Goal: Task Accomplishment & Management: Manage account settings

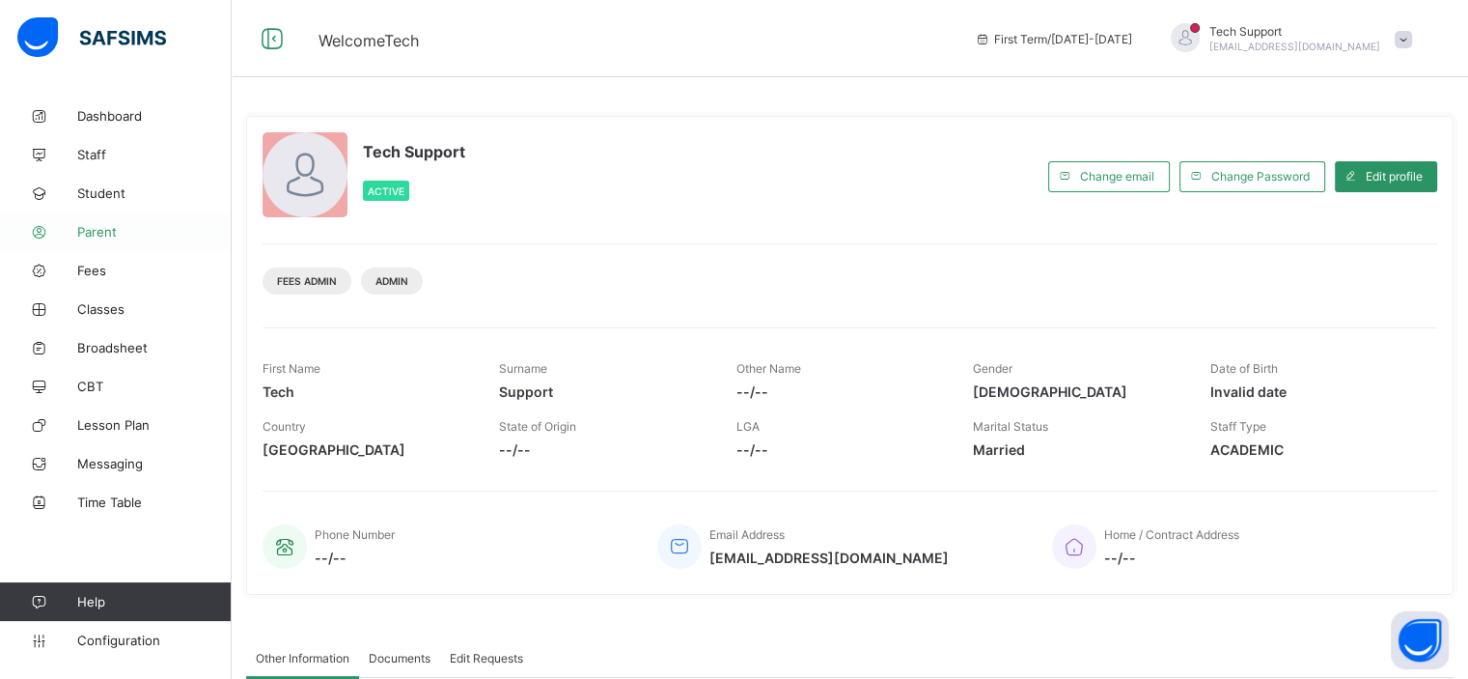
click at [86, 231] on span "Parent" at bounding box center [154, 231] width 154 height 15
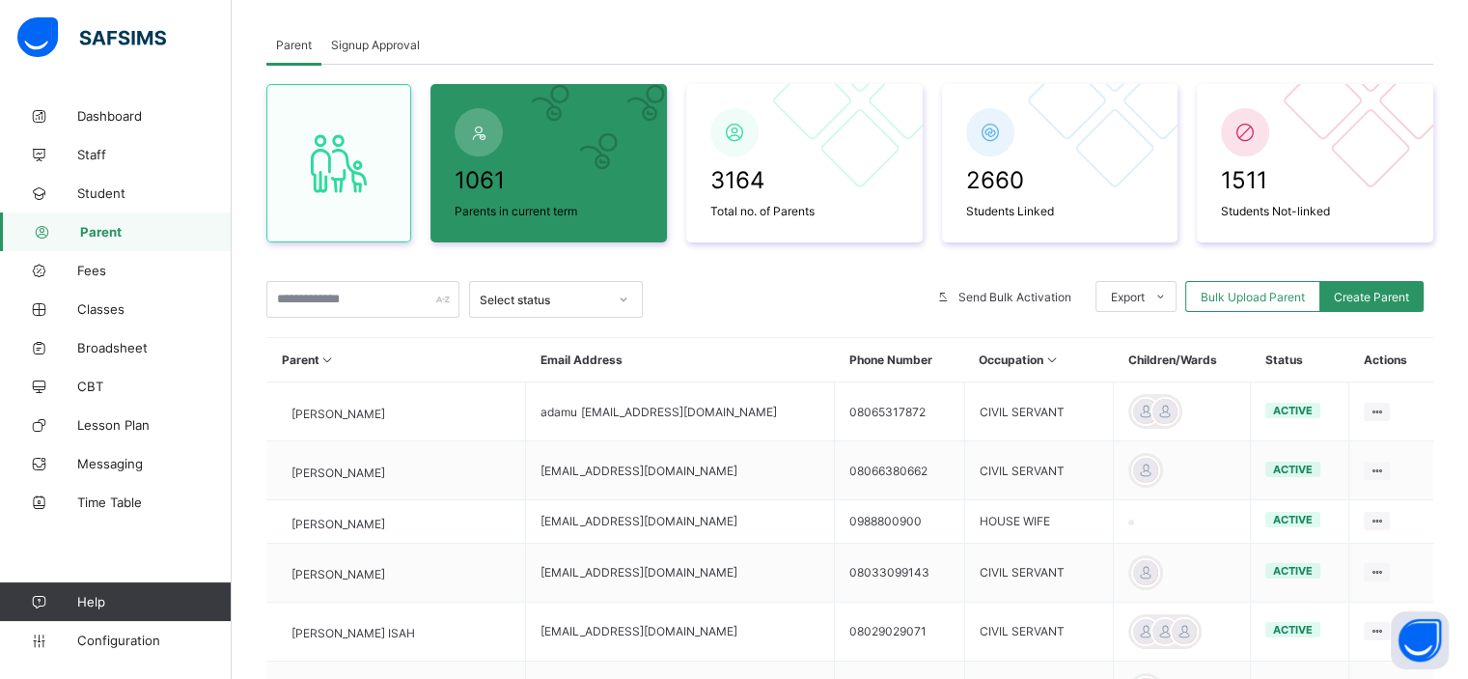
scroll to position [99, 0]
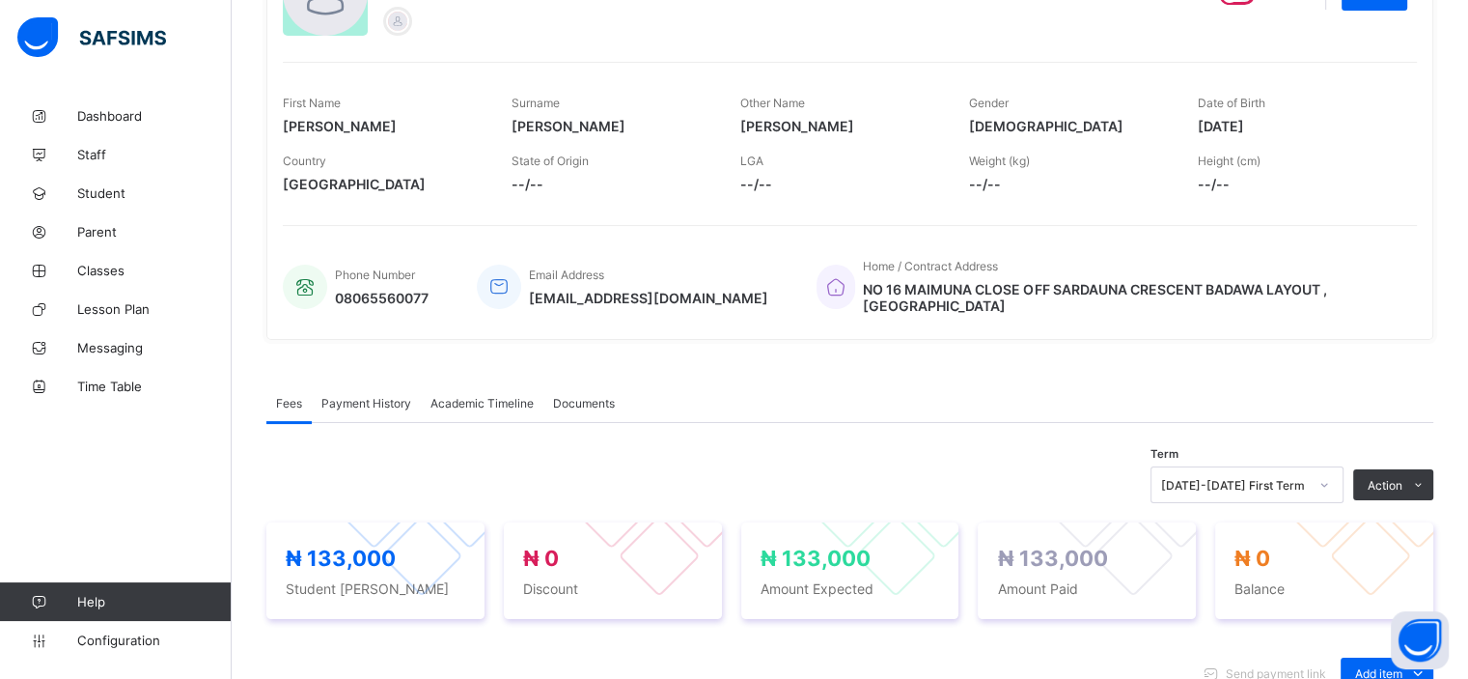
scroll to position [239, 0]
click at [1128, 201] on div "Weight (kg) --/--" at bounding box center [1069, 173] width 200 height 58
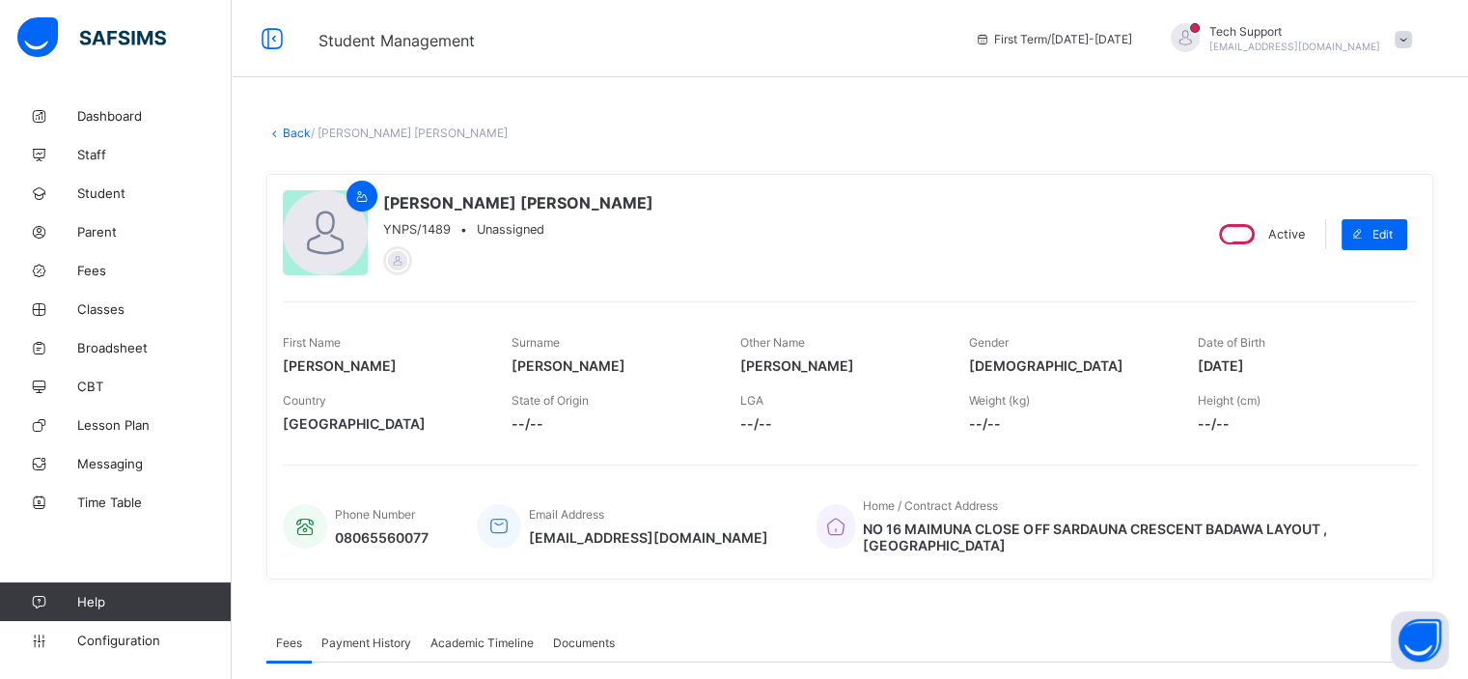
click at [1412, 38] on span at bounding box center [1403, 39] width 17 height 17
click at [1354, 213] on span "Logout" at bounding box center [1349, 222] width 127 height 22
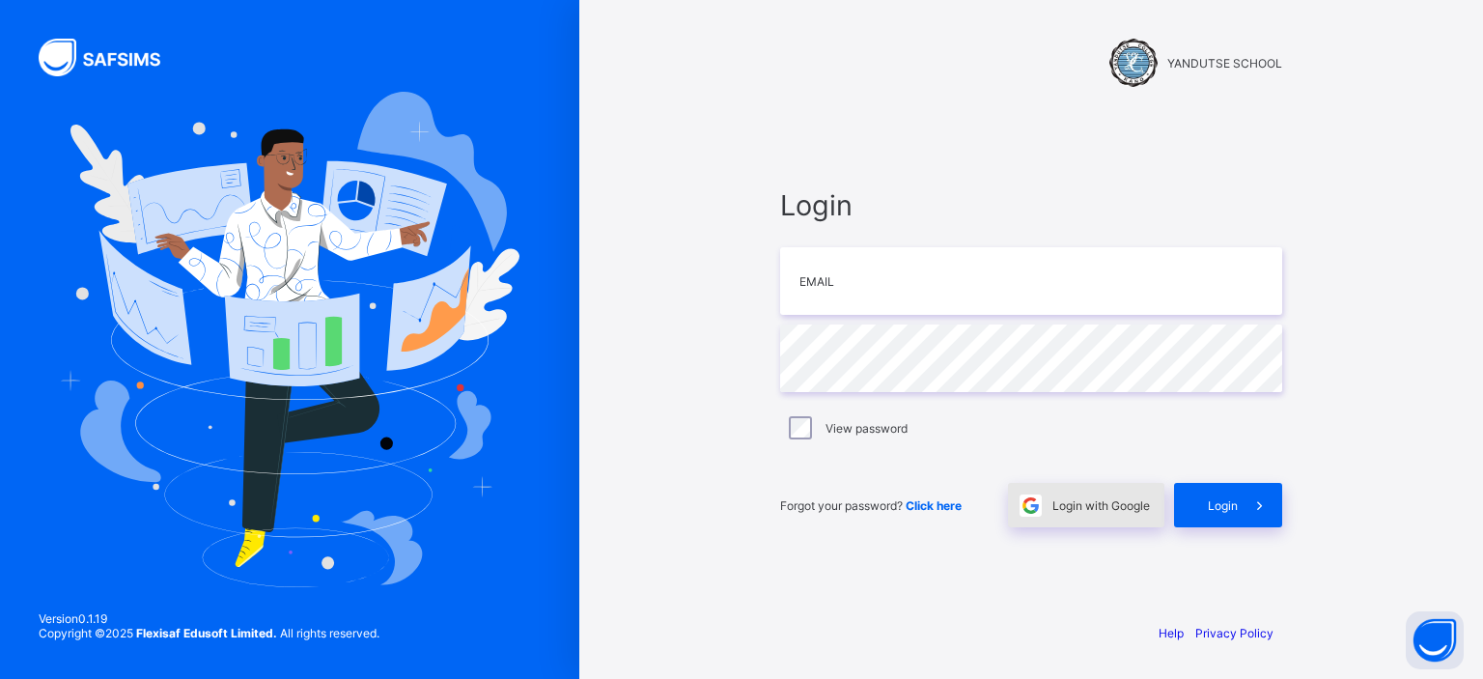
click at [1064, 509] on span "Login with Google" at bounding box center [1101, 505] width 98 height 14
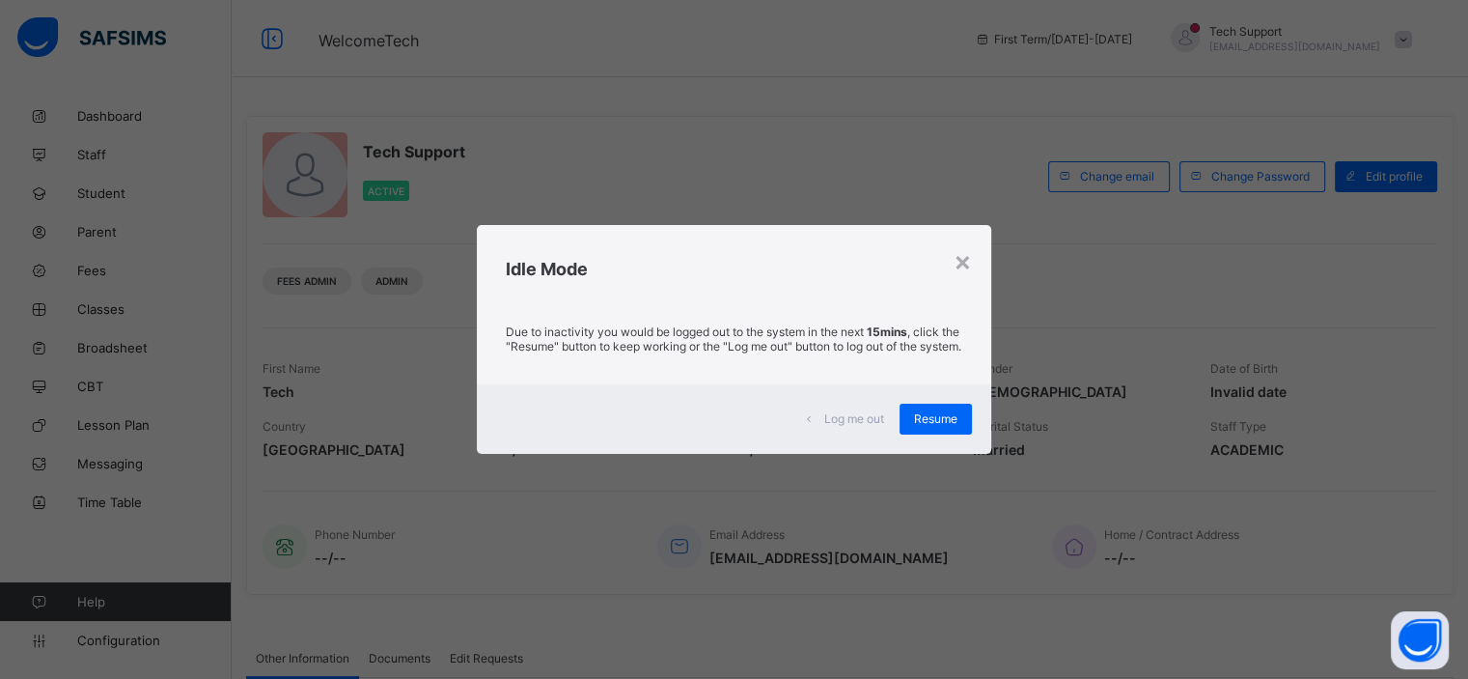
drag, startPoint x: 922, startPoint y: 120, endPoint x: 903, endPoint y: 114, distance: 20.2
click at [922, 120] on div "× Idle Mode Due to inactivity you would be logged out to the system in the next…" at bounding box center [734, 339] width 1468 height 679
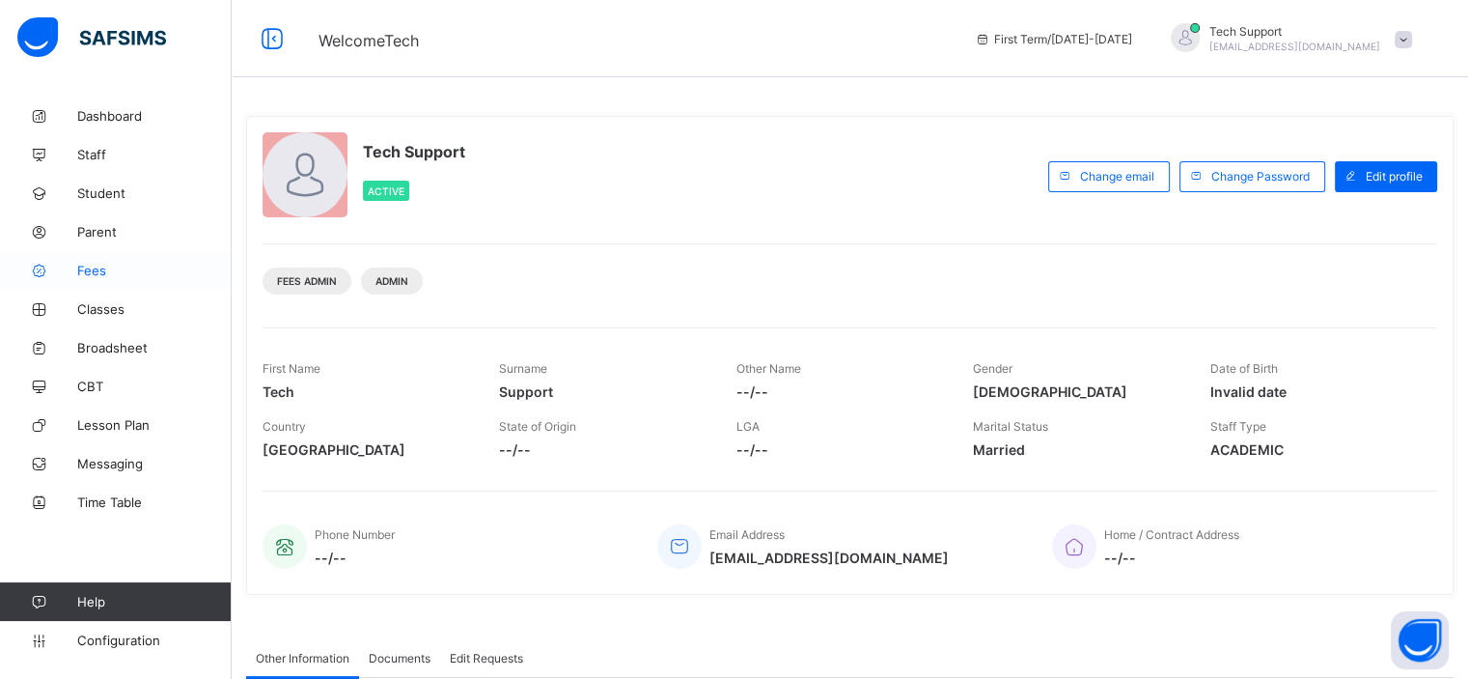
click at [103, 273] on span "Fees" at bounding box center [154, 270] width 154 height 15
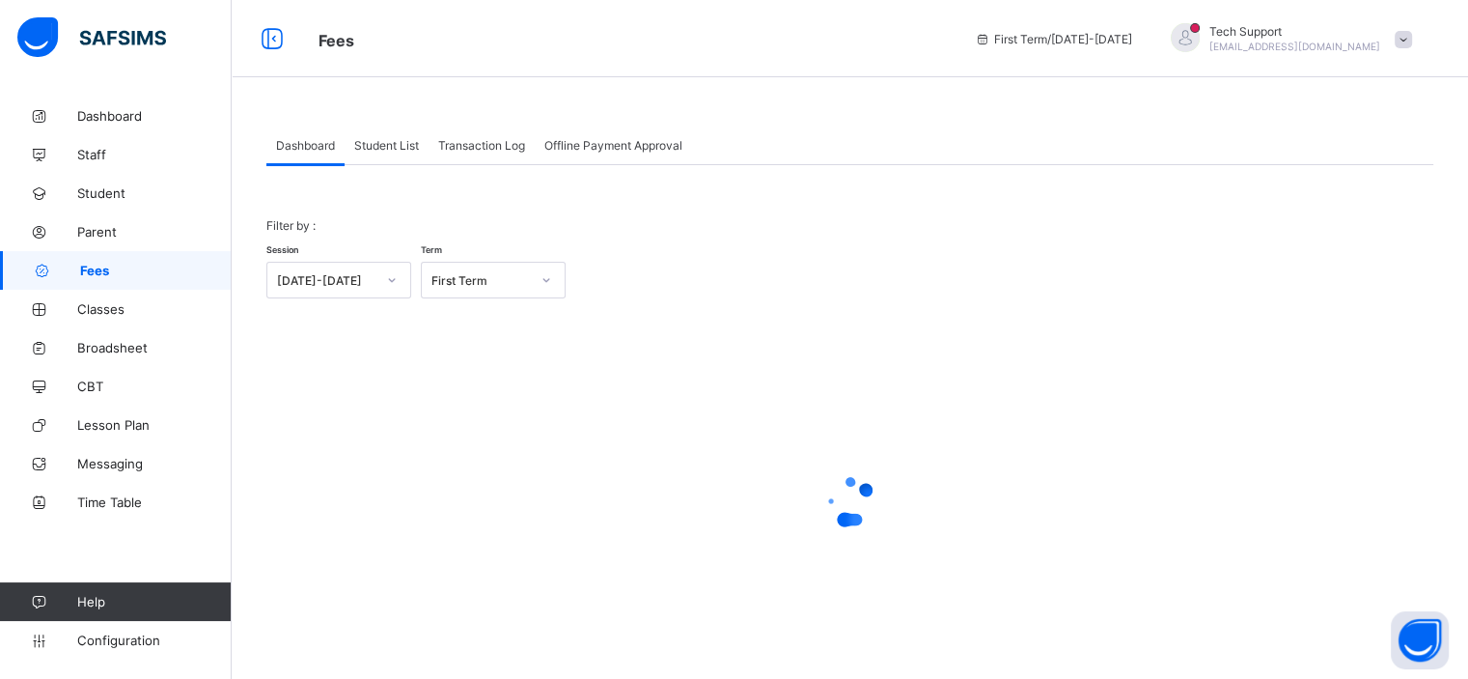
click at [378, 150] on span "Student List" at bounding box center [386, 145] width 65 height 14
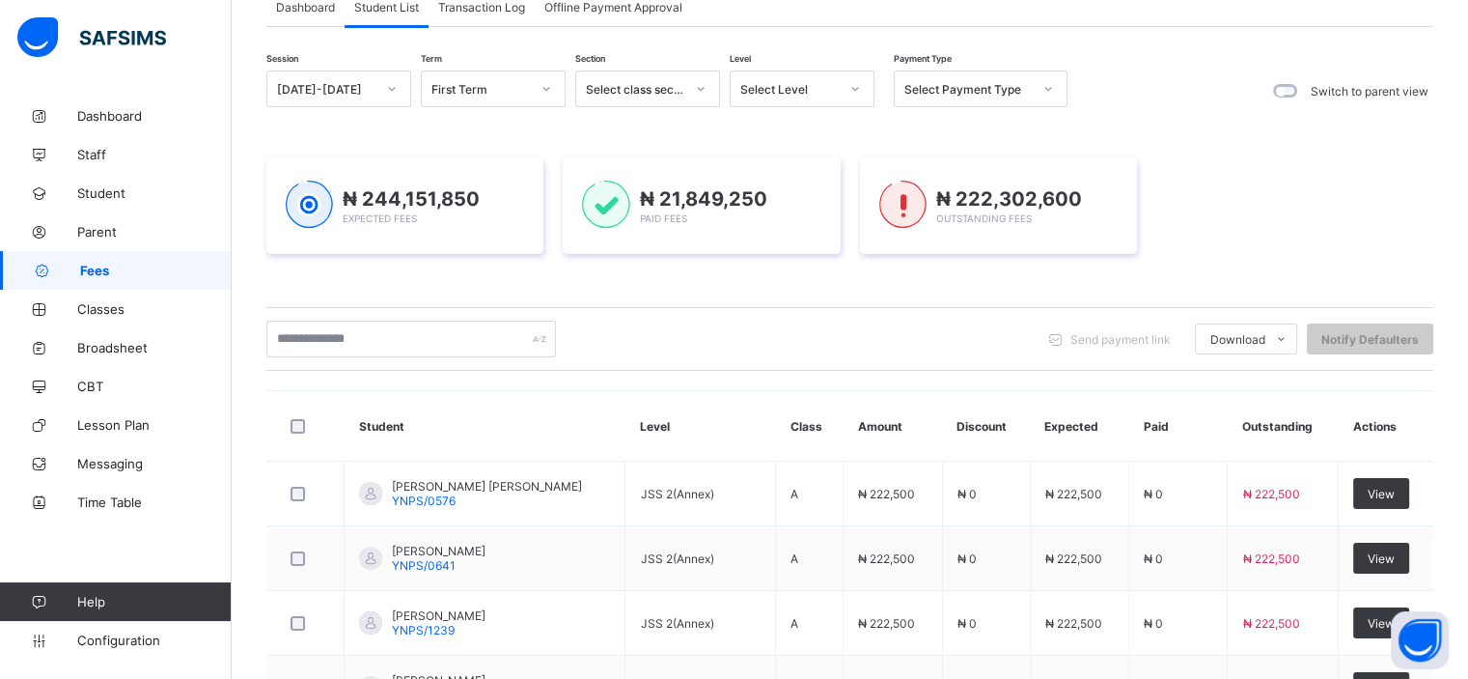
scroll to position [678, 0]
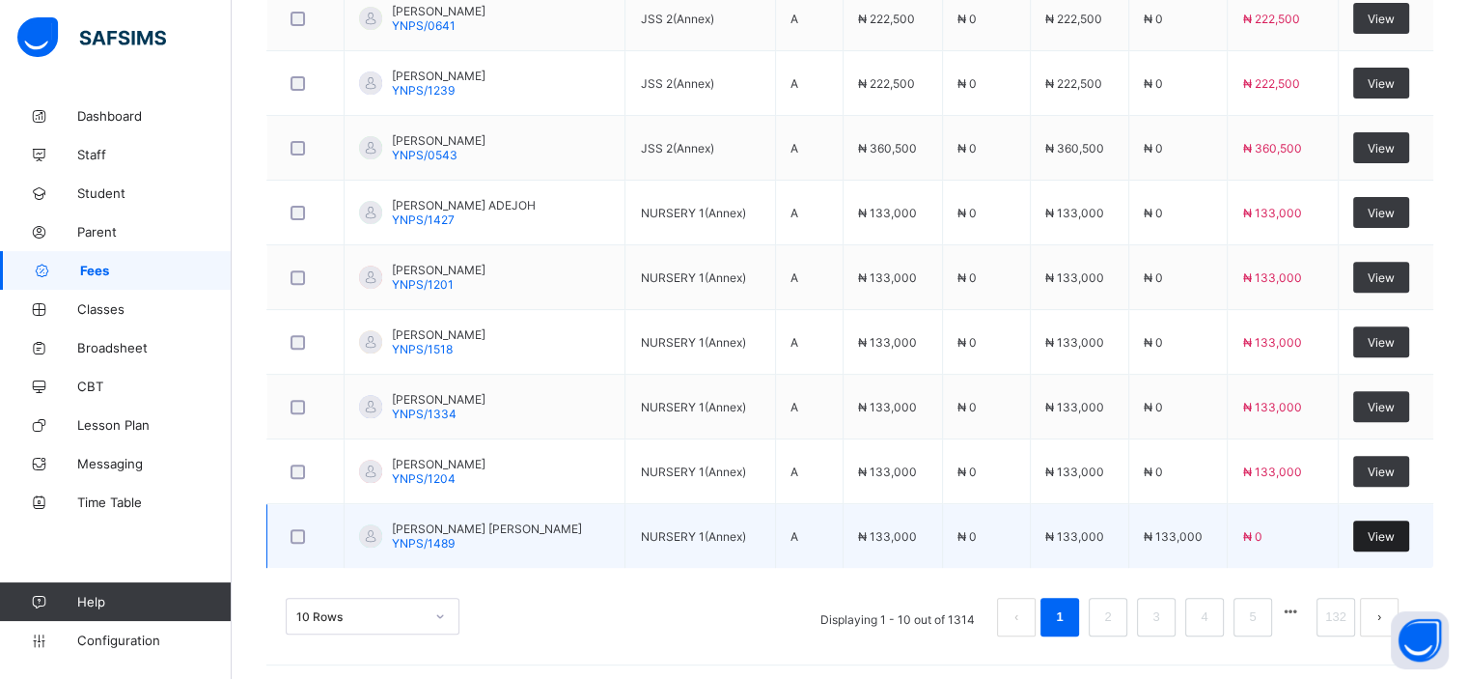
click at [1395, 529] on span "View" at bounding box center [1381, 536] width 27 height 14
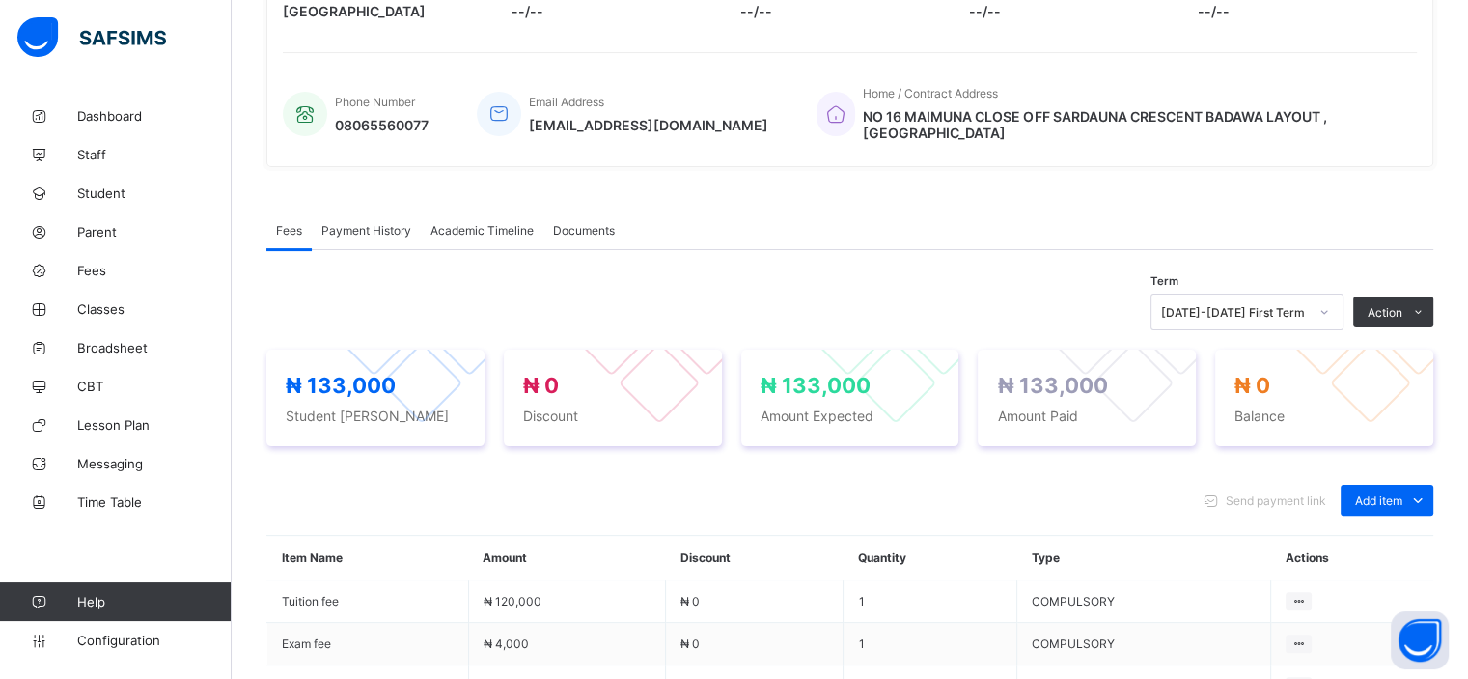
click at [397, 223] on span "Payment History" at bounding box center [366, 230] width 90 height 14
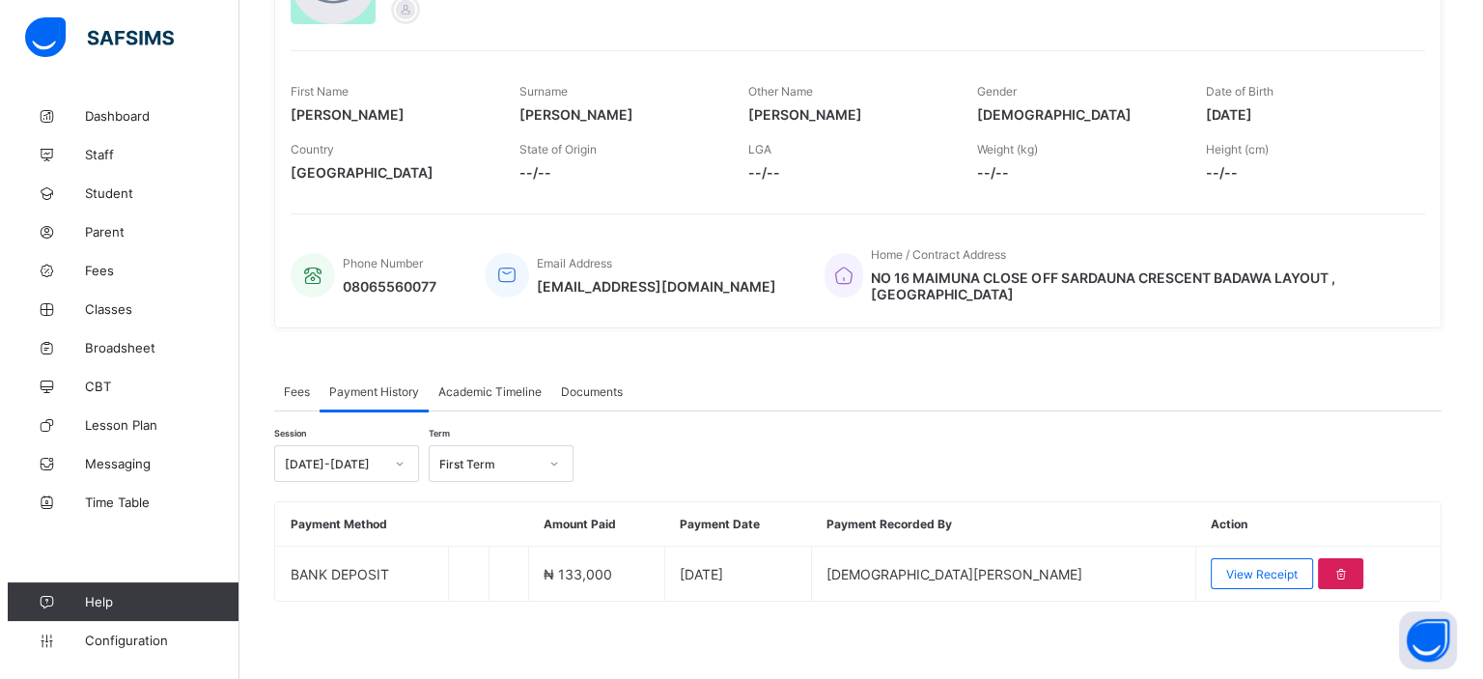
scroll to position [239, 0]
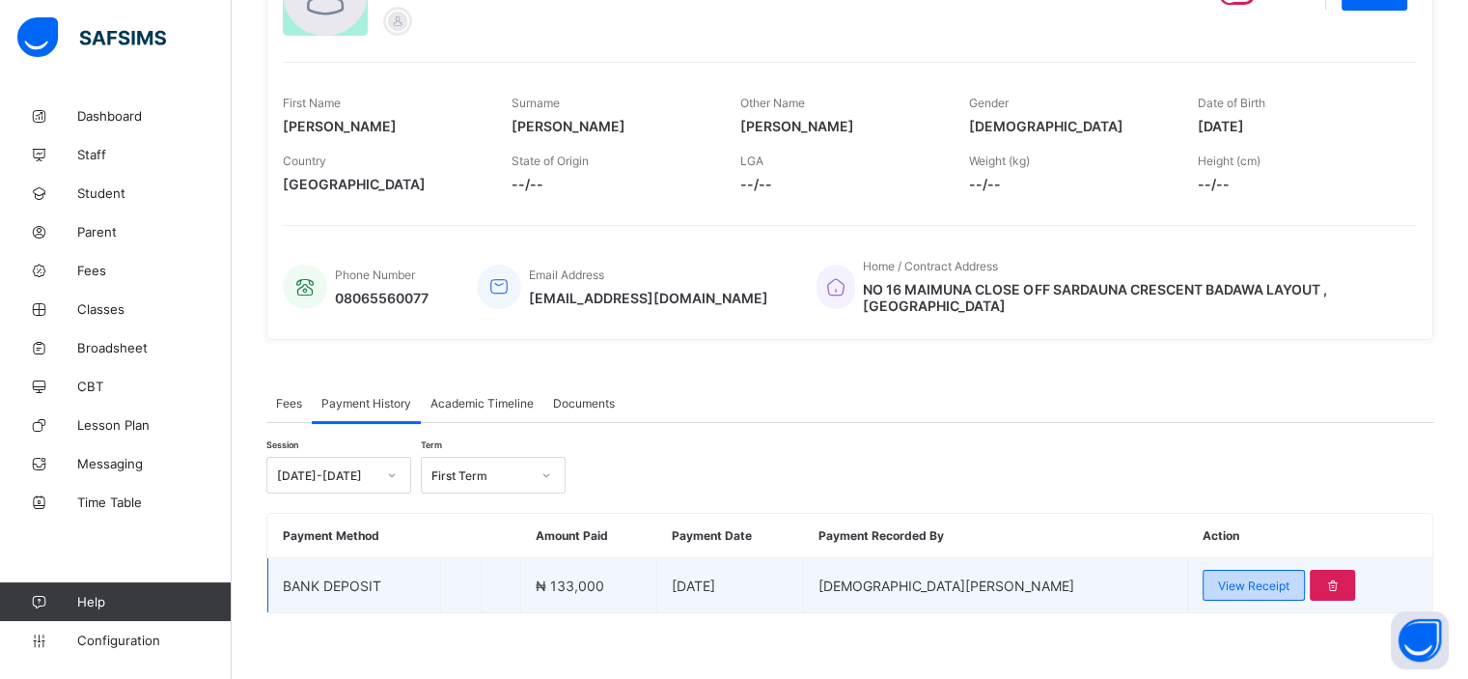
click at [1223, 578] on span "View Receipt" at bounding box center [1253, 585] width 71 height 14
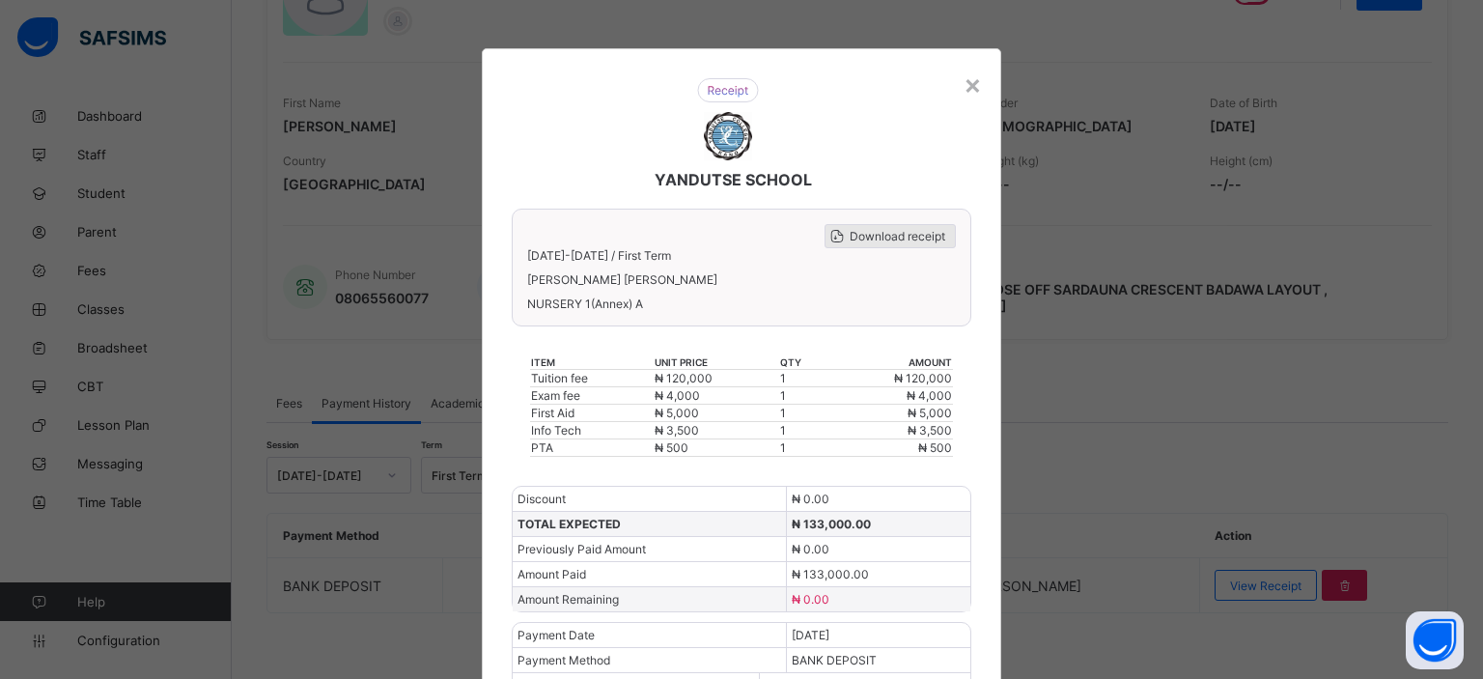
click at [867, 231] on span "Download receipt" at bounding box center [898, 236] width 96 height 14
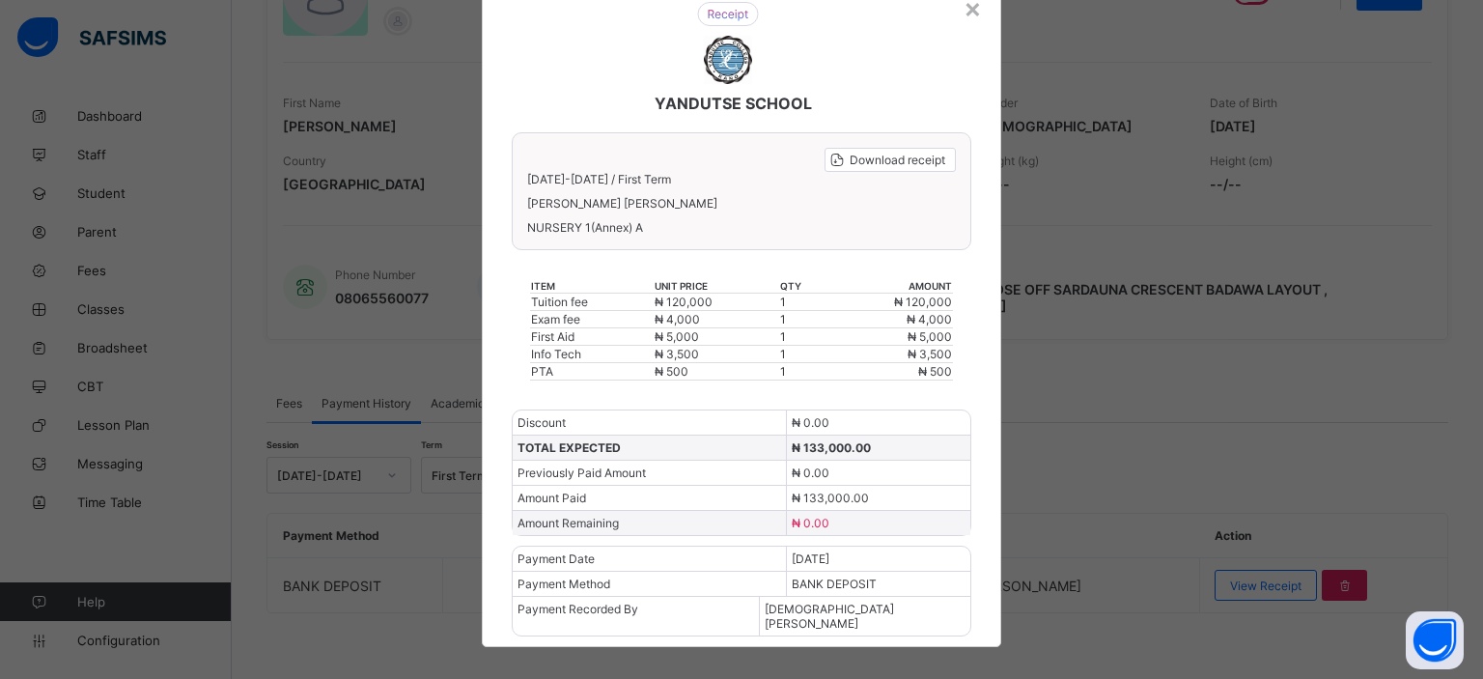
scroll to position [0, 0]
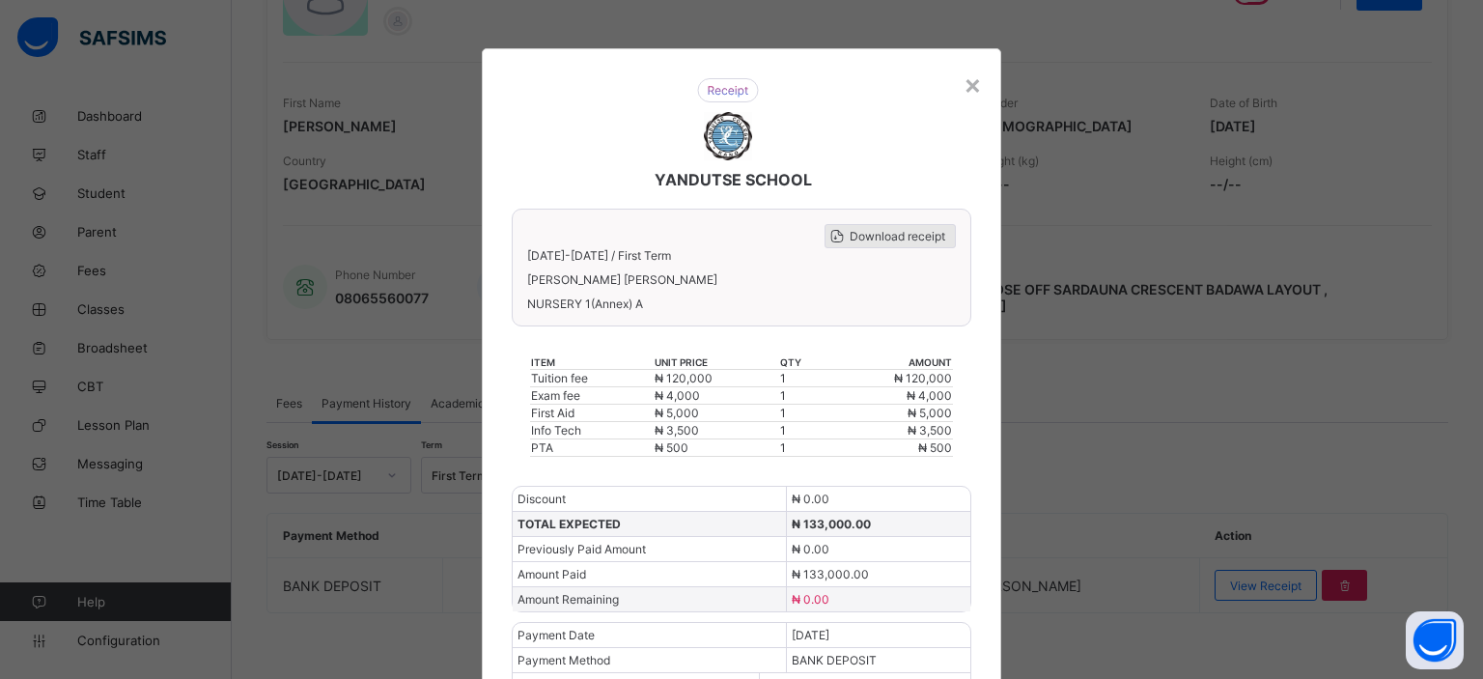
click at [884, 233] on span "Download receipt" at bounding box center [898, 236] width 96 height 14
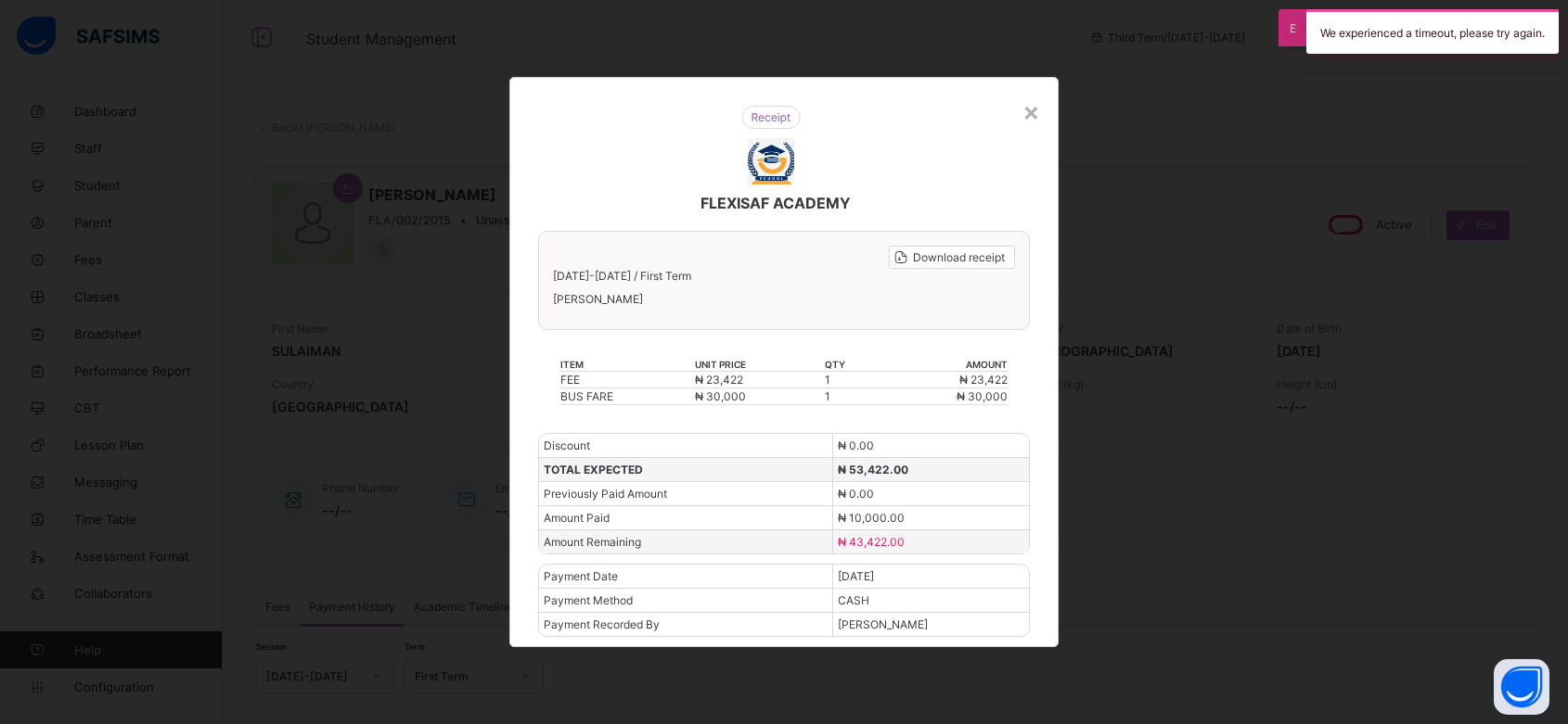
scroll to position [154, 0]
click at [1040, 115] on div "×" at bounding box center [1031, 110] width 17 height 32
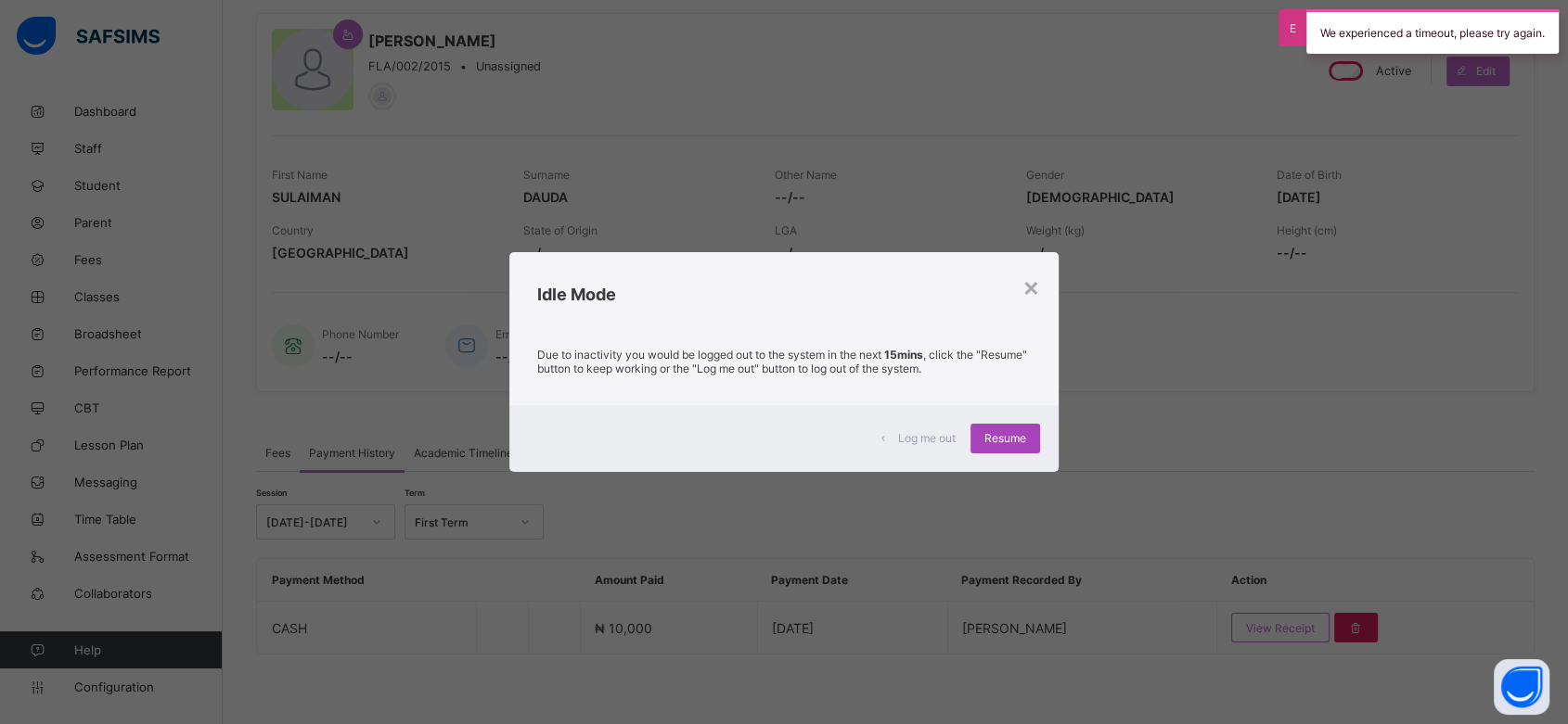
click at [1006, 430] on div "Resume" at bounding box center [1005, 438] width 69 height 30
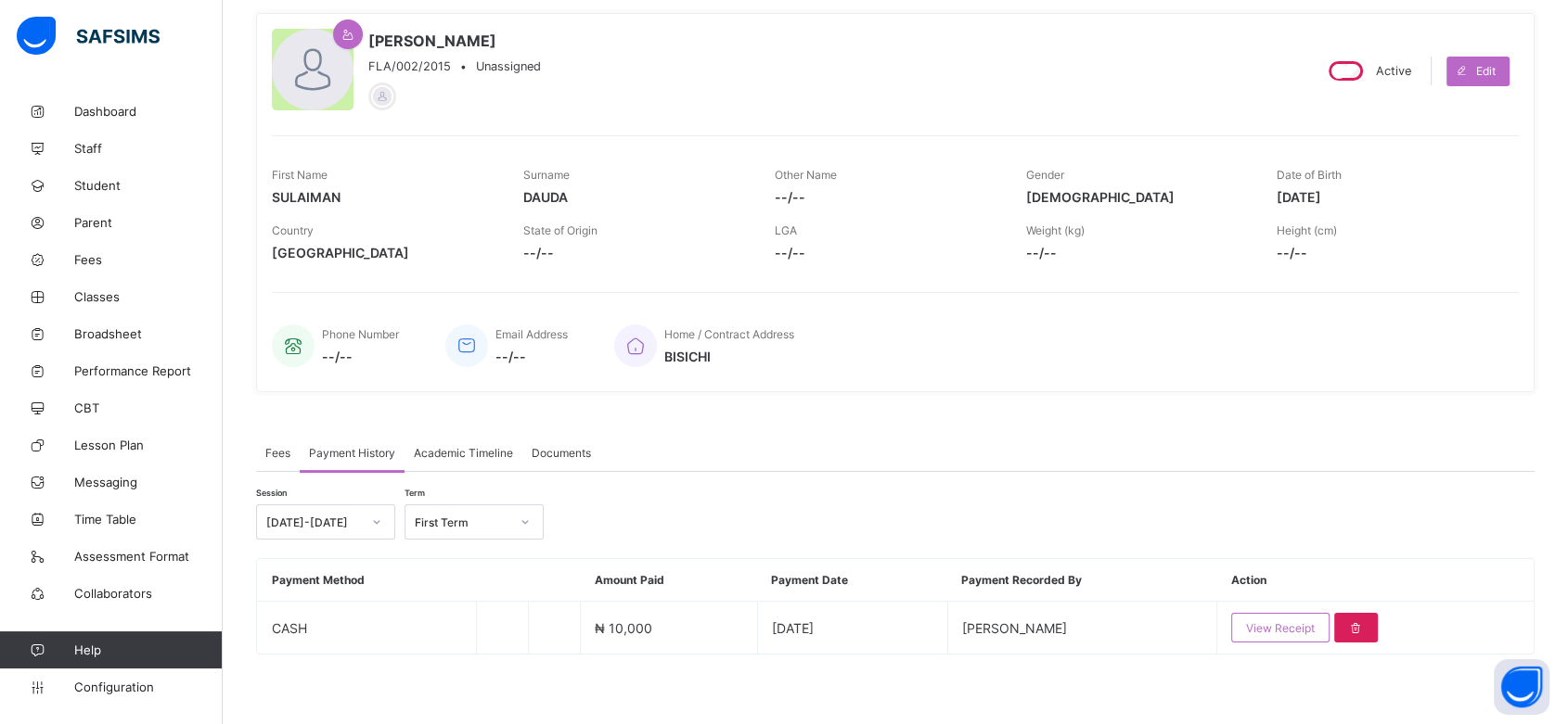
click at [1030, 321] on div "Home / Contract Address BISICHI" at bounding box center [1057, 346] width 886 height 61
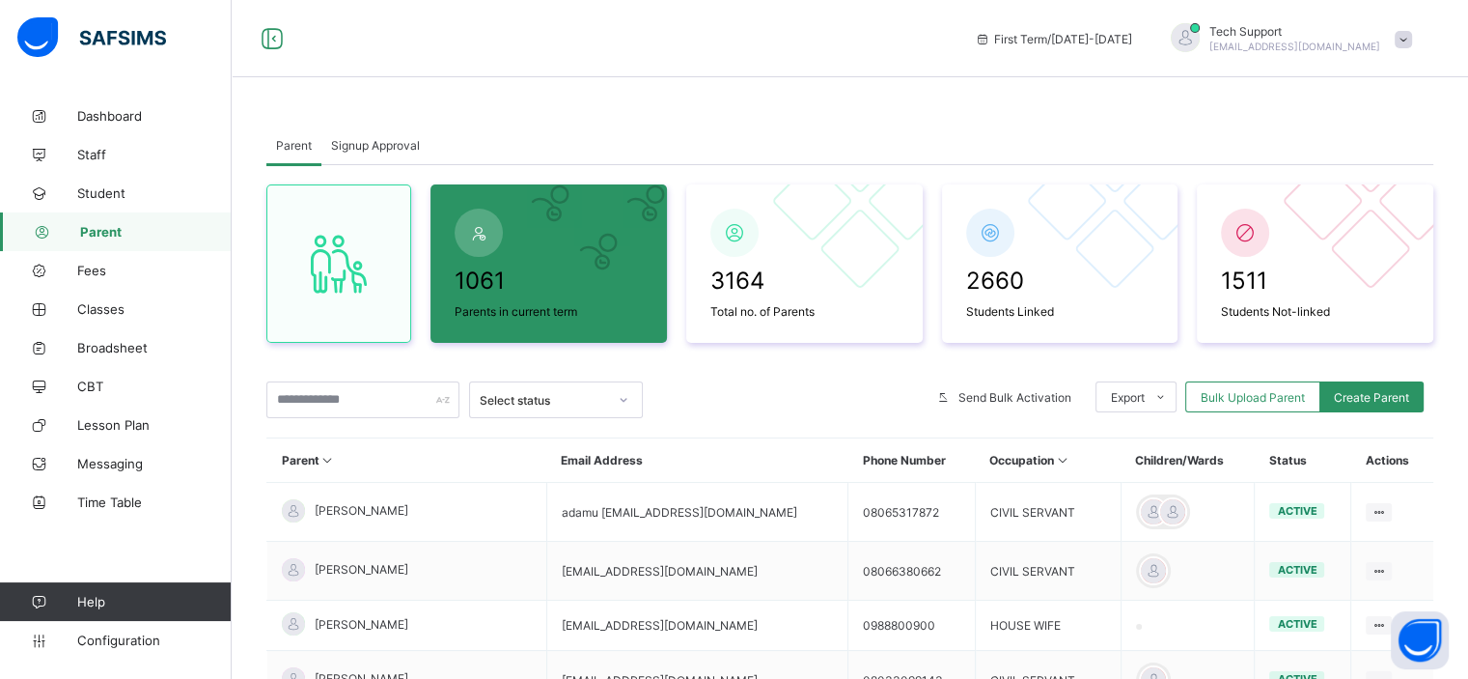
click at [378, 142] on span "Signup Approval" at bounding box center [375, 145] width 89 height 14
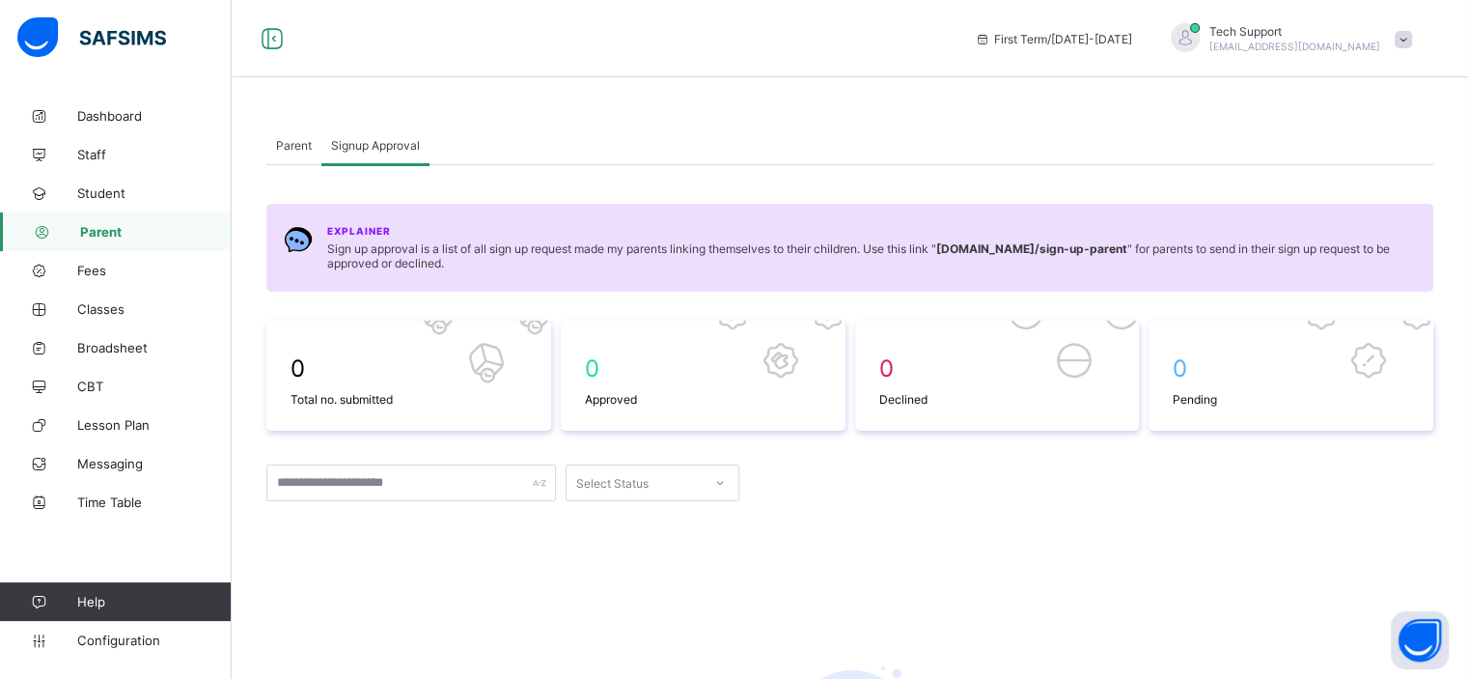
click at [295, 152] on span "Parent" at bounding box center [294, 145] width 36 height 14
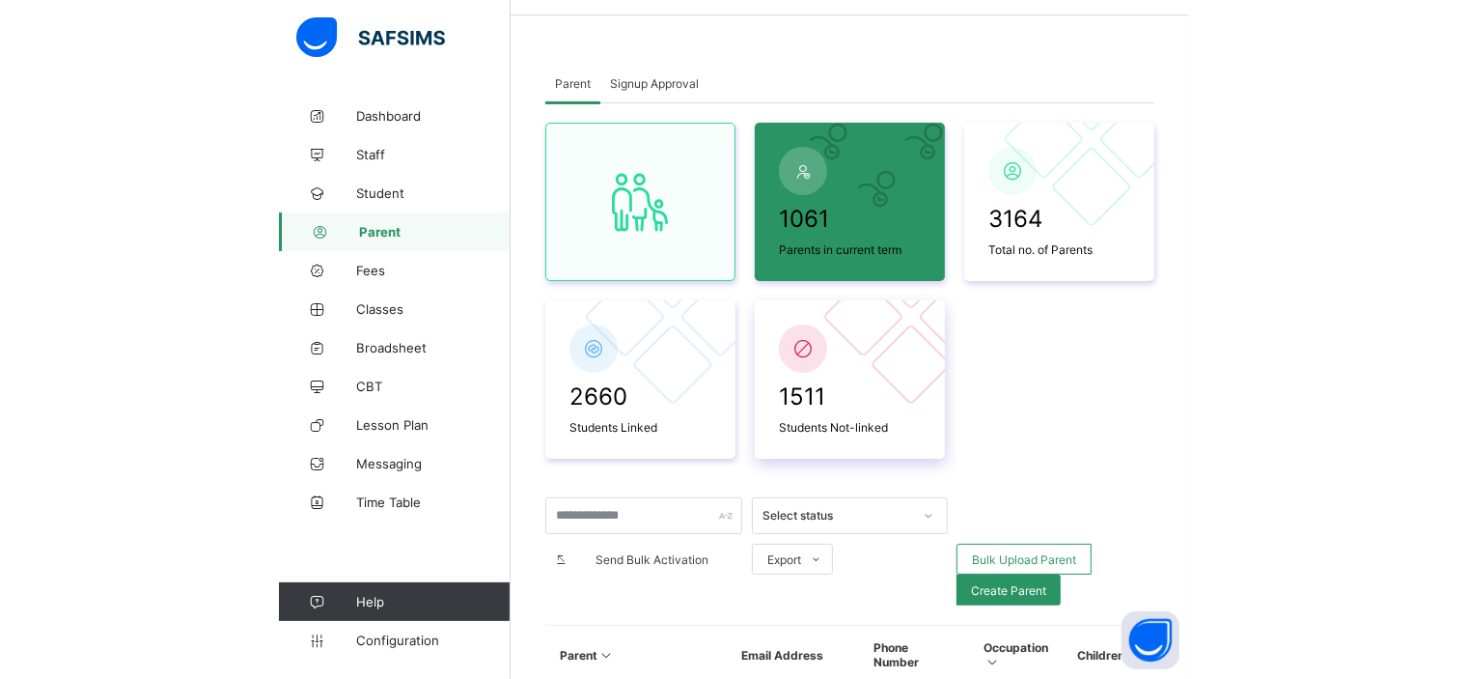
scroll to position [122, 0]
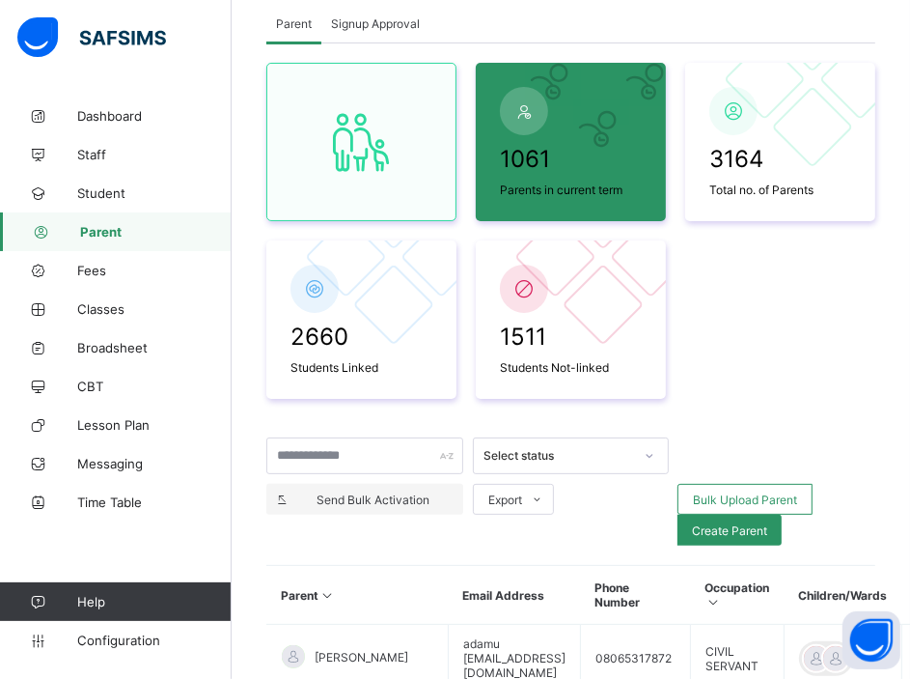
click at [398, 493] on span "Send Bulk Activation" at bounding box center [373, 499] width 152 height 14
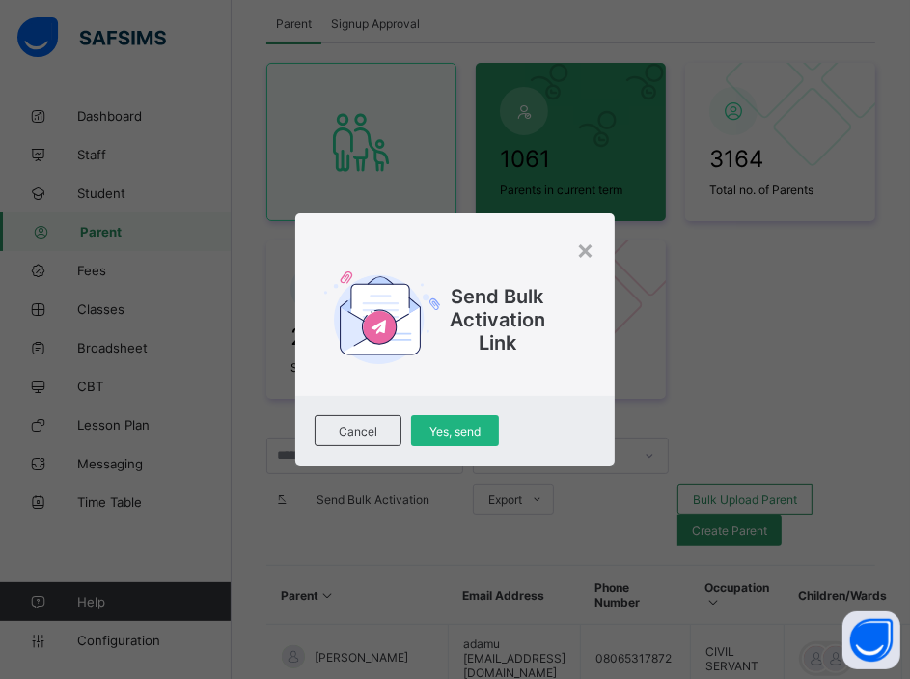
click at [454, 431] on span "Yes, send" at bounding box center [455, 431] width 58 height 14
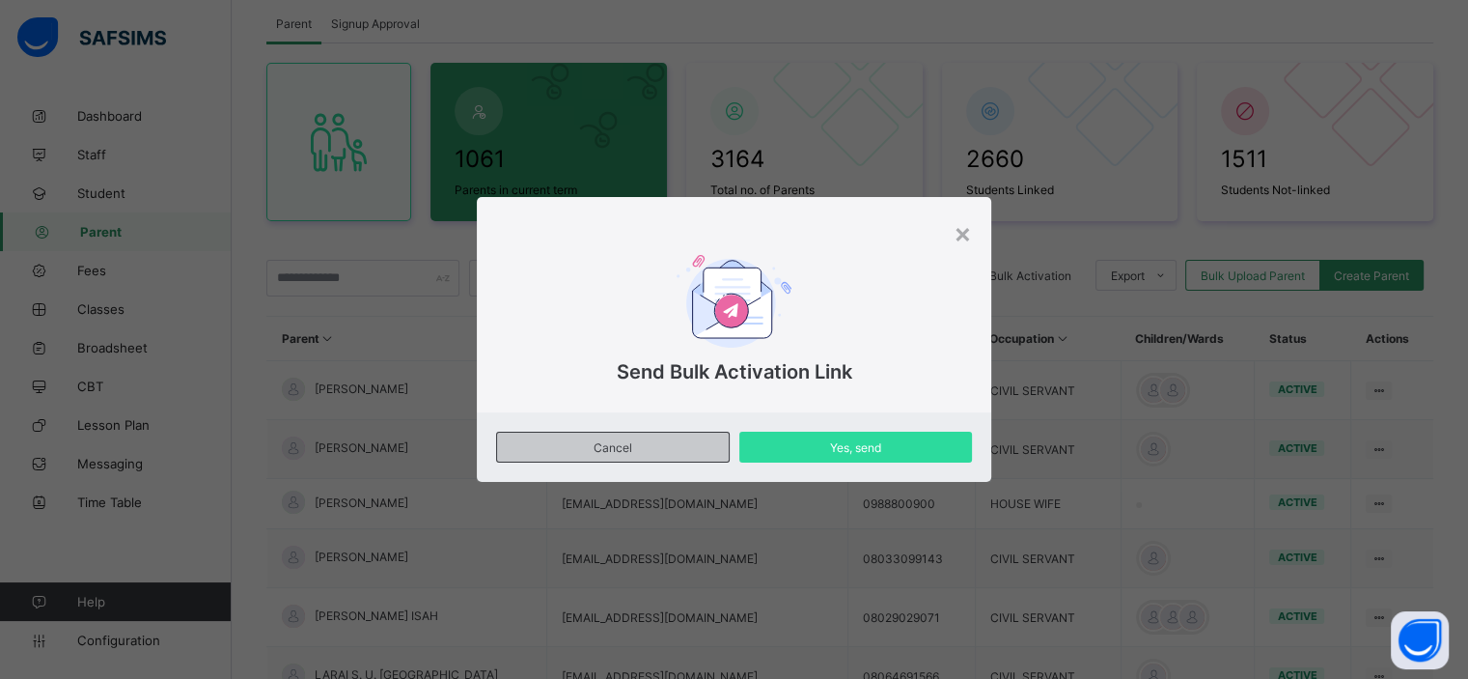
click at [672, 449] on span "Cancel" at bounding box center [613, 447] width 202 height 14
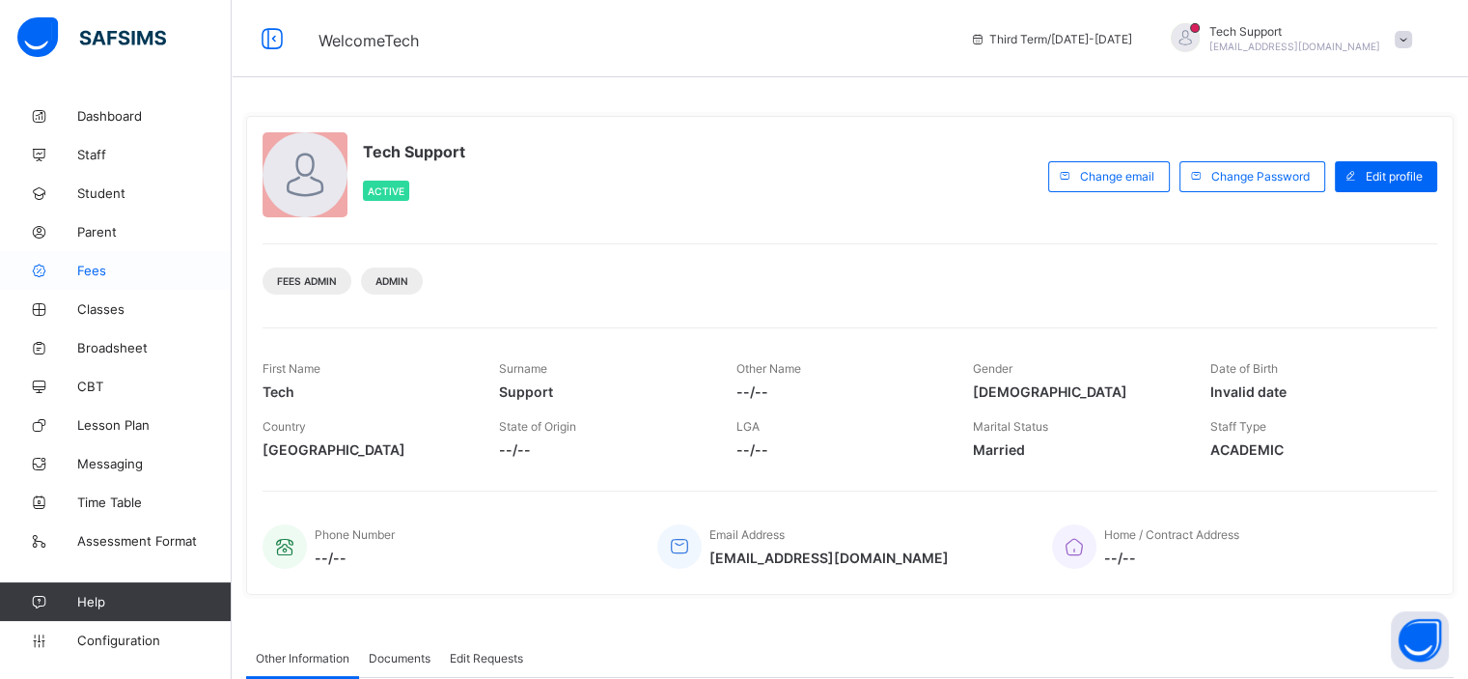
click at [94, 265] on span "Fees" at bounding box center [154, 270] width 154 height 15
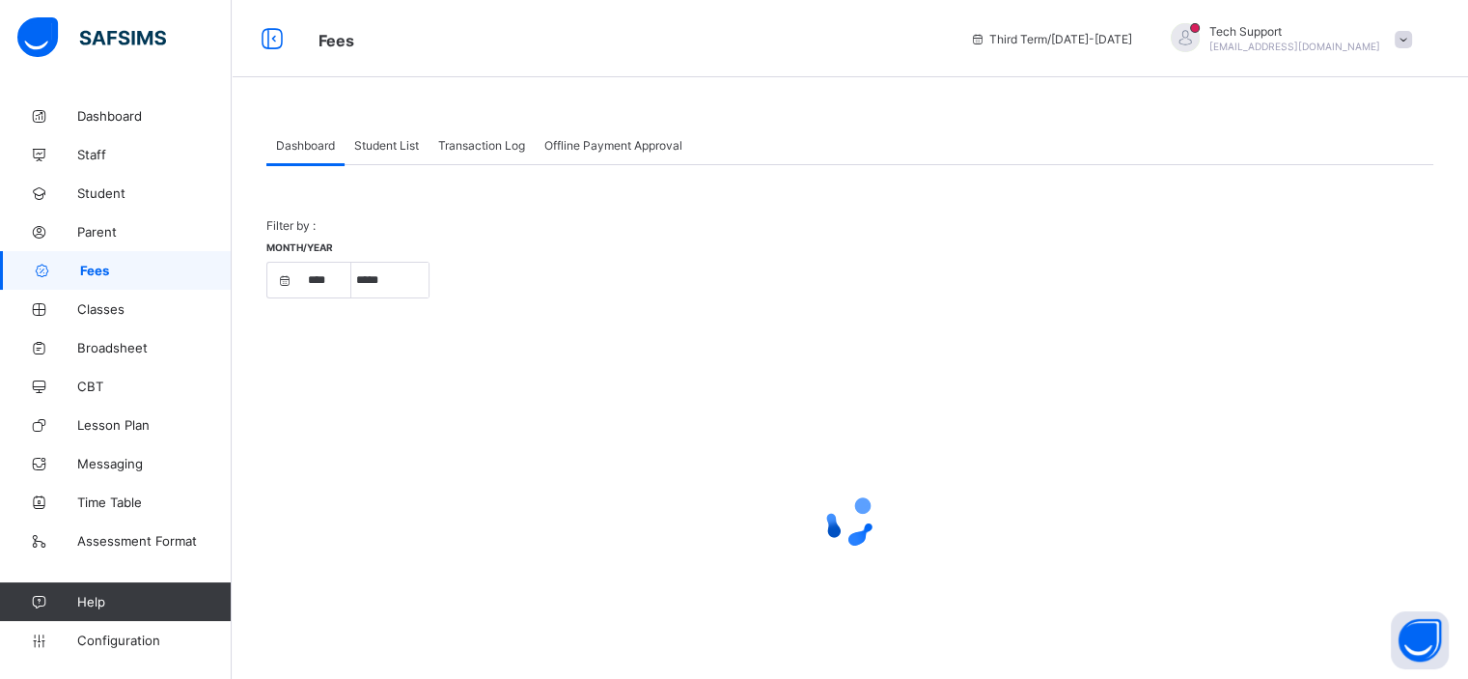
select select "****"
select select "*"
select select "****"
select select "*"
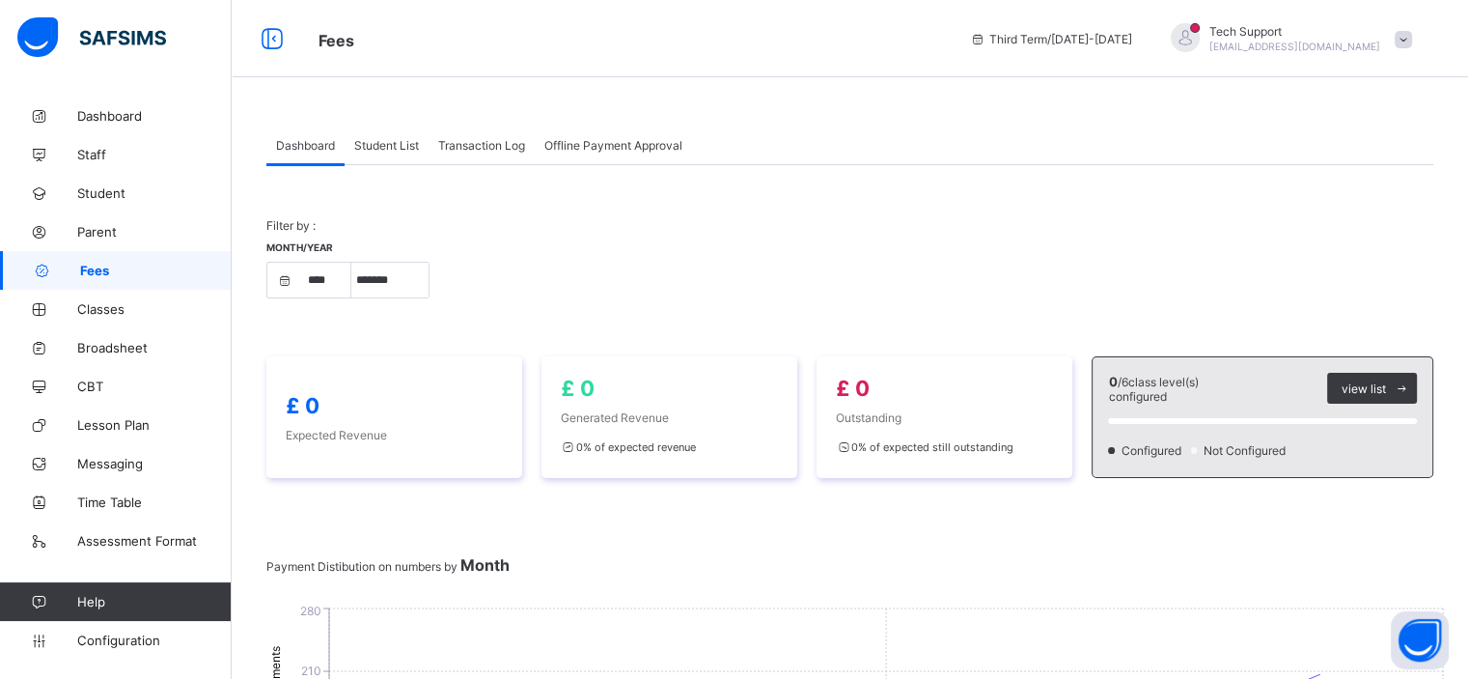
click at [382, 146] on span "Student List" at bounding box center [386, 145] width 65 height 14
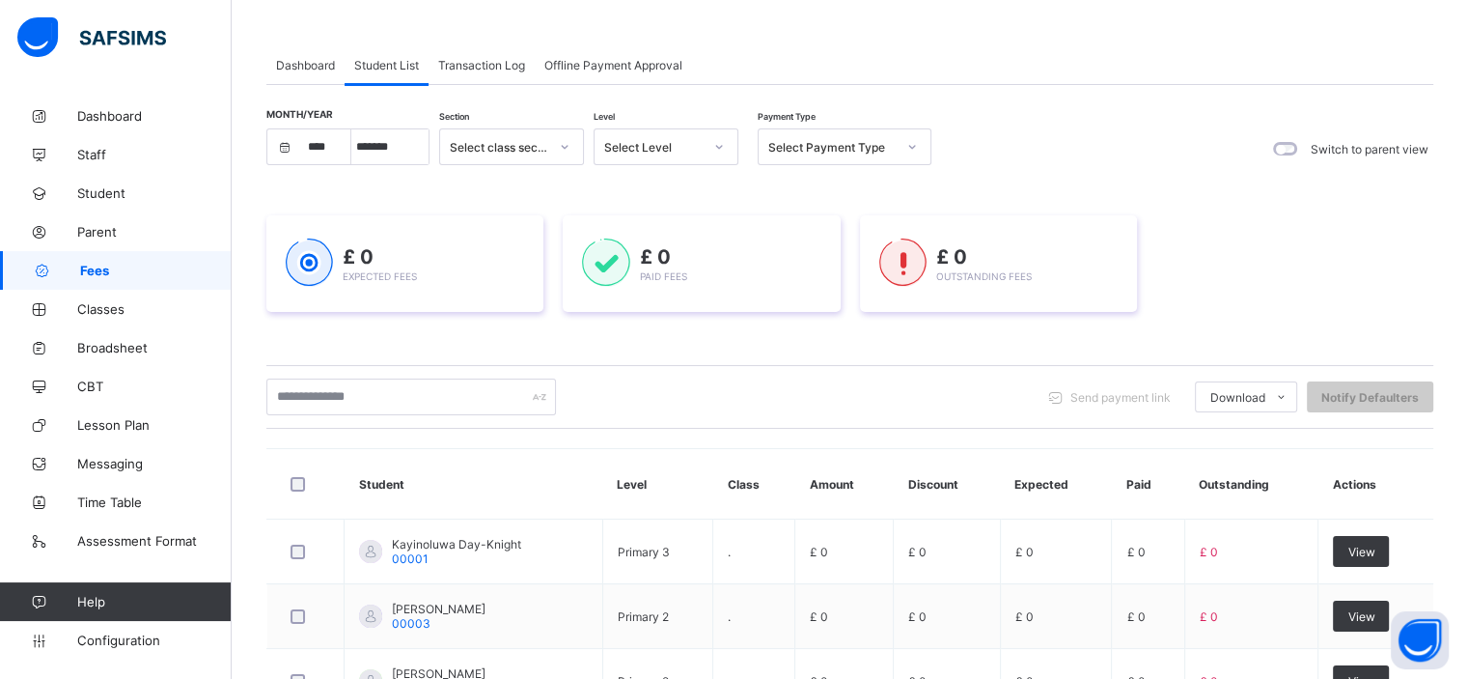
scroll to position [79, 0]
click at [105, 315] on span "Classes" at bounding box center [154, 308] width 154 height 15
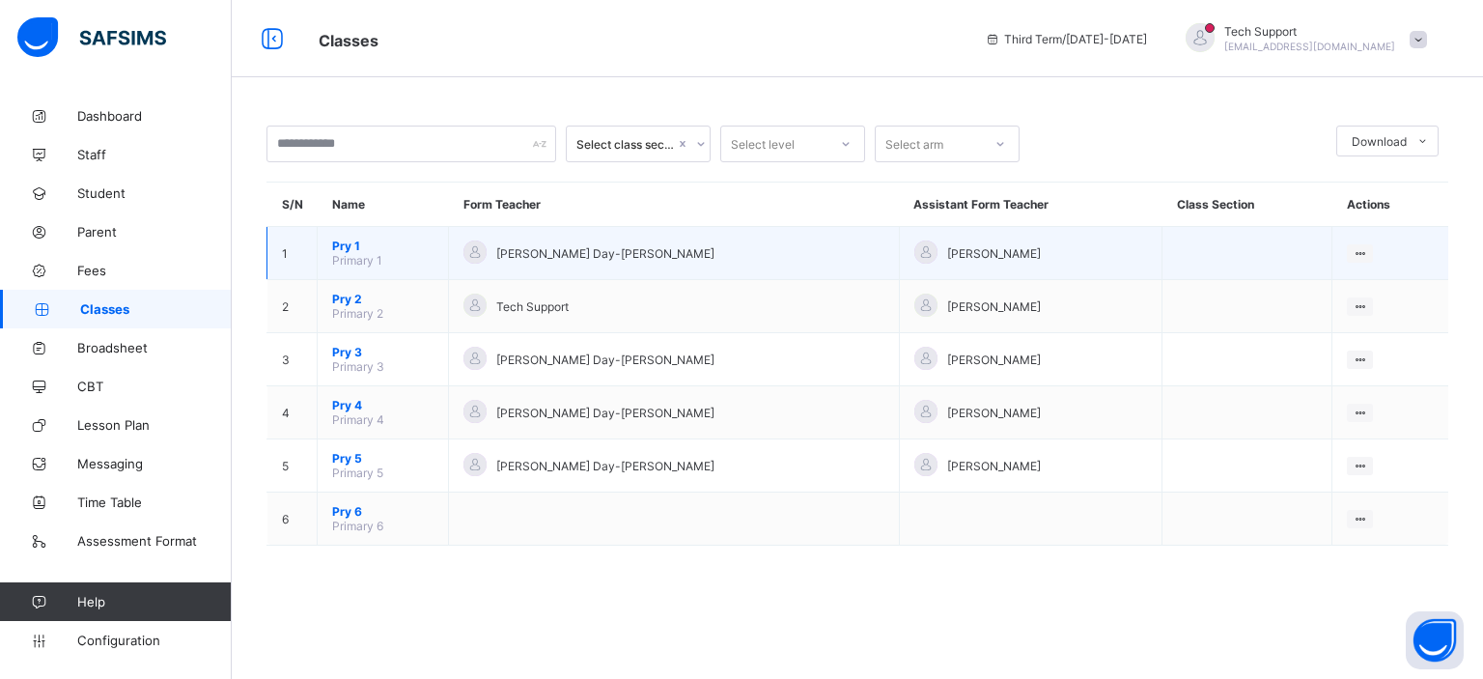
click at [345, 244] on span "Pry 1" at bounding box center [382, 245] width 101 height 14
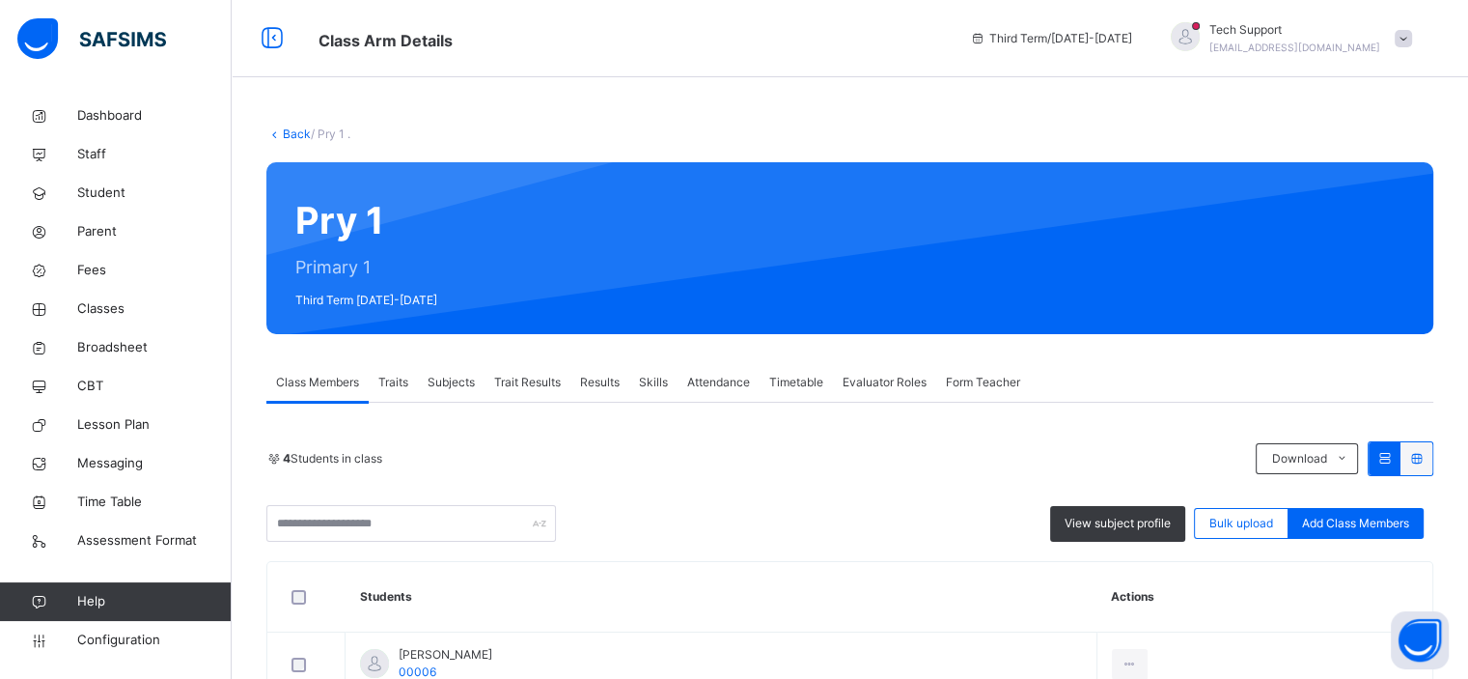
click at [405, 386] on span "Traits" at bounding box center [393, 382] width 30 height 17
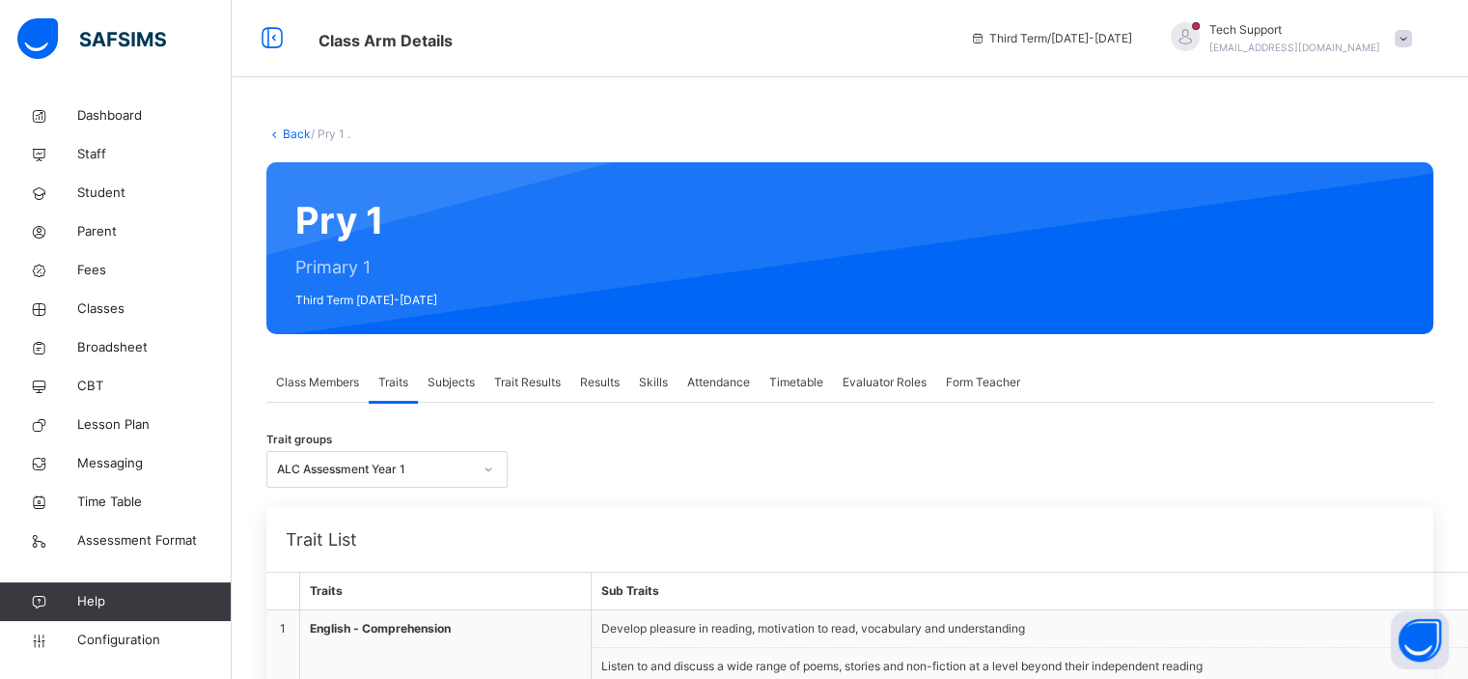
click at [456, 383] on span "Subjects" at bounding box center [451, 382] width 47 height 17
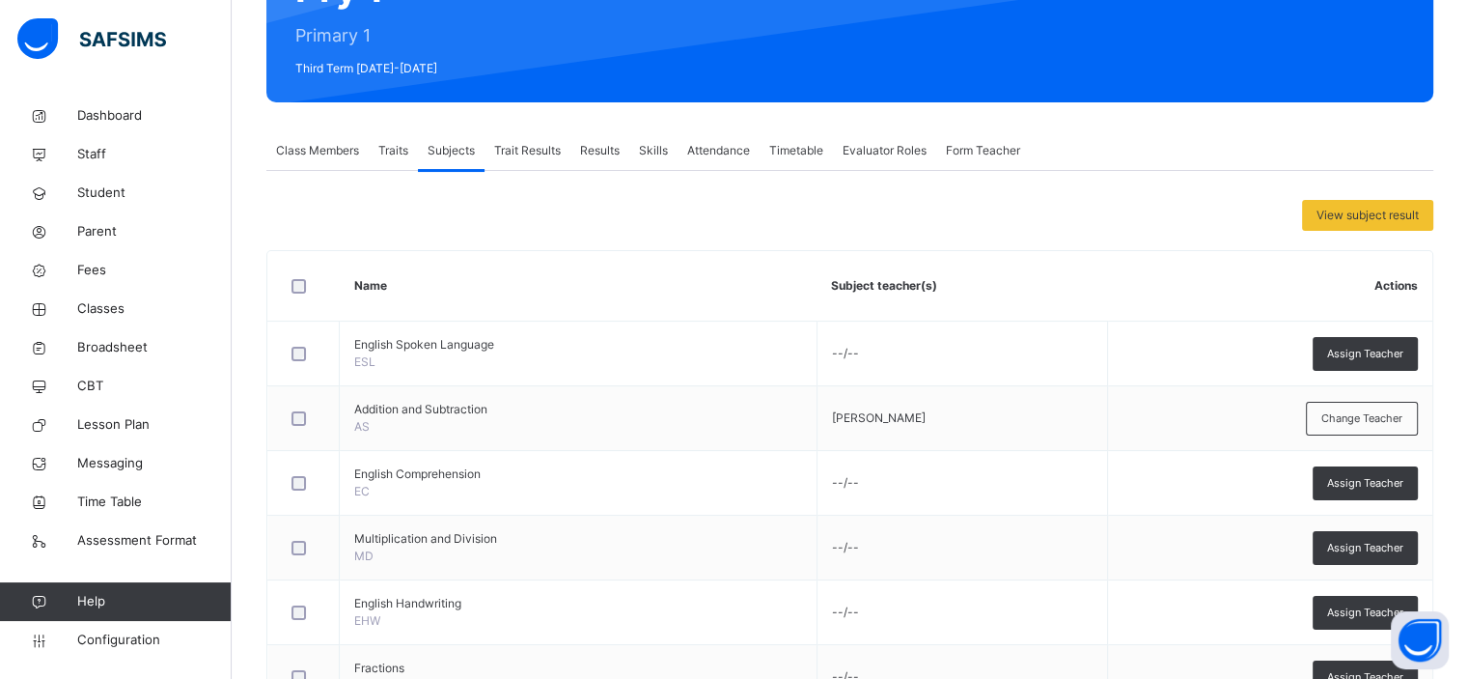
scroll to position [232, 0]
click at [593, 150] on span "Results" at bounding box center [600, 150] width 40 height 17
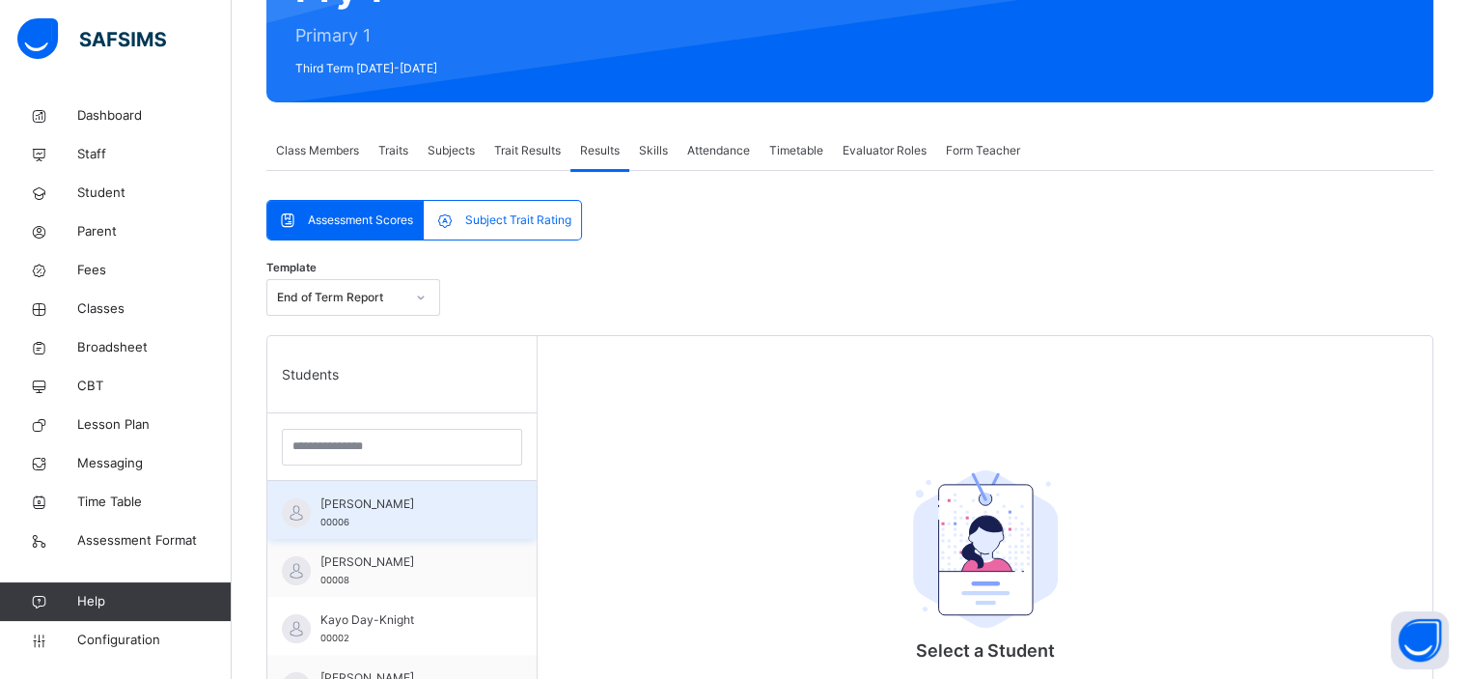
click at [411, 525] on div "[PERSON_NAME] 00006" at bounding box center [407, 512] width 173 height 35
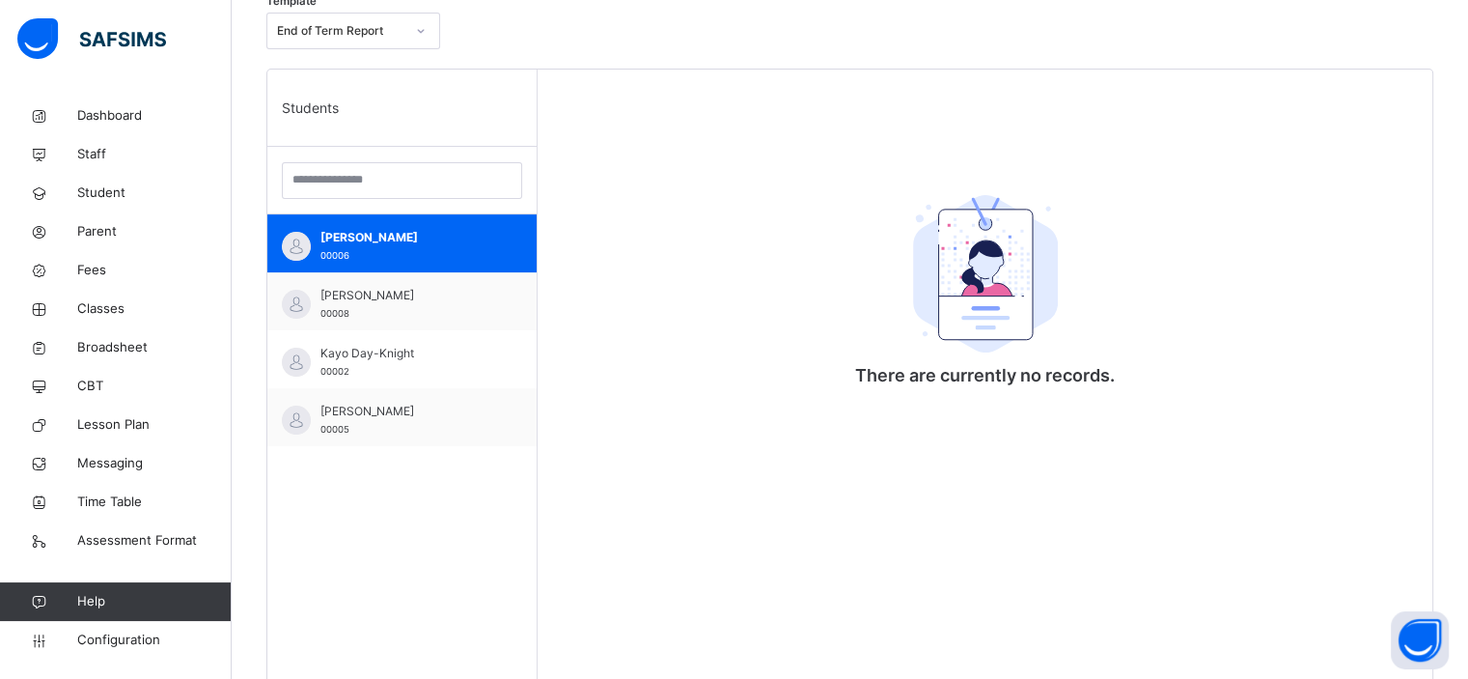
scroll to position [517, 0]
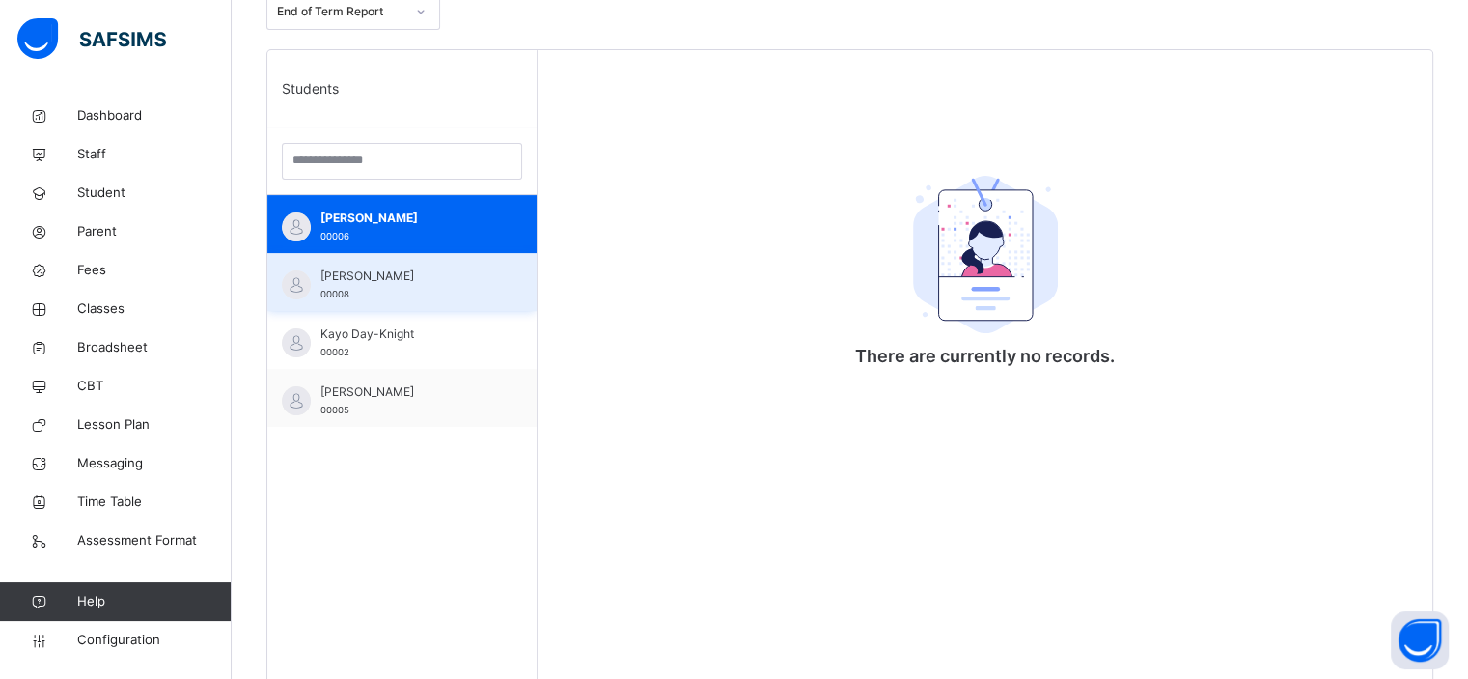
click at [435, 299] on div "[PERSON_NAME] 00008" at bounding box center [407, 284] width 173 height 35
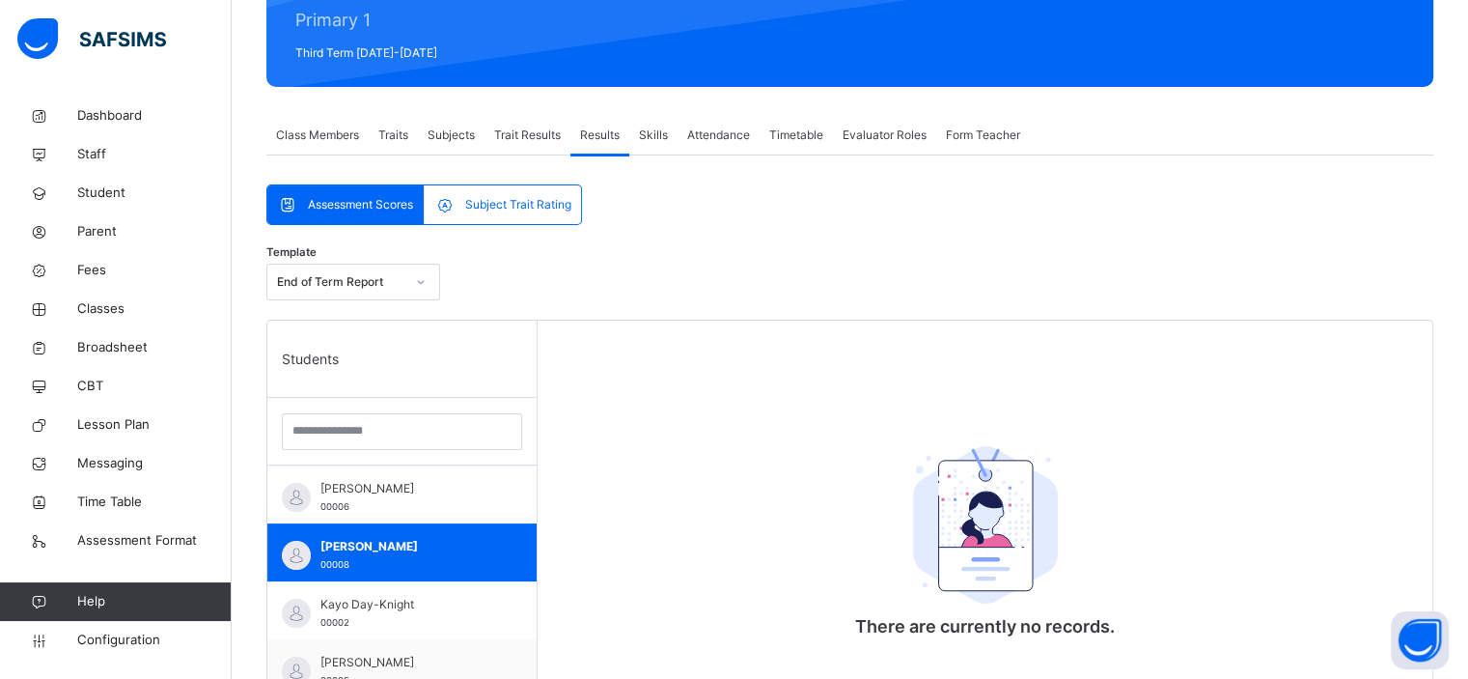
scroll to position [243, 0]
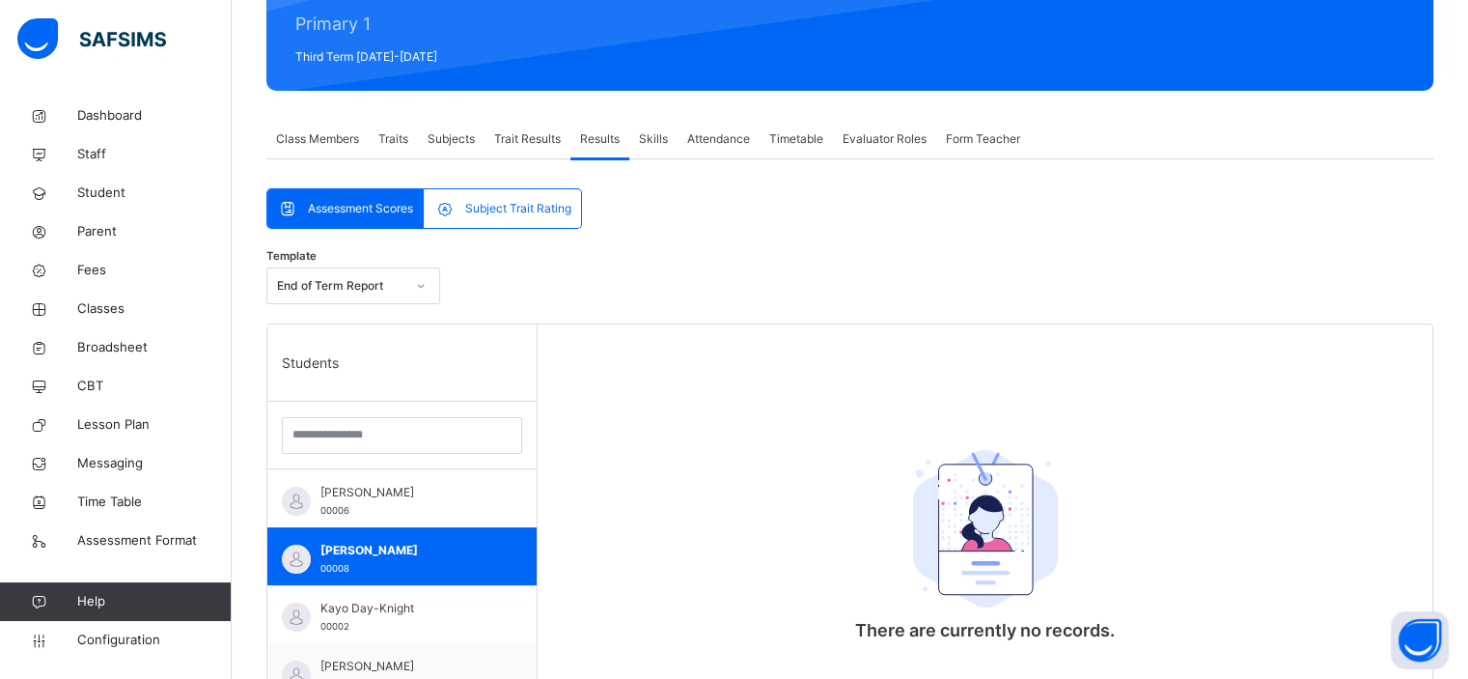
click at [468, 145] on span "Subjects" at bounding box center [451, 138] width 47 height 17
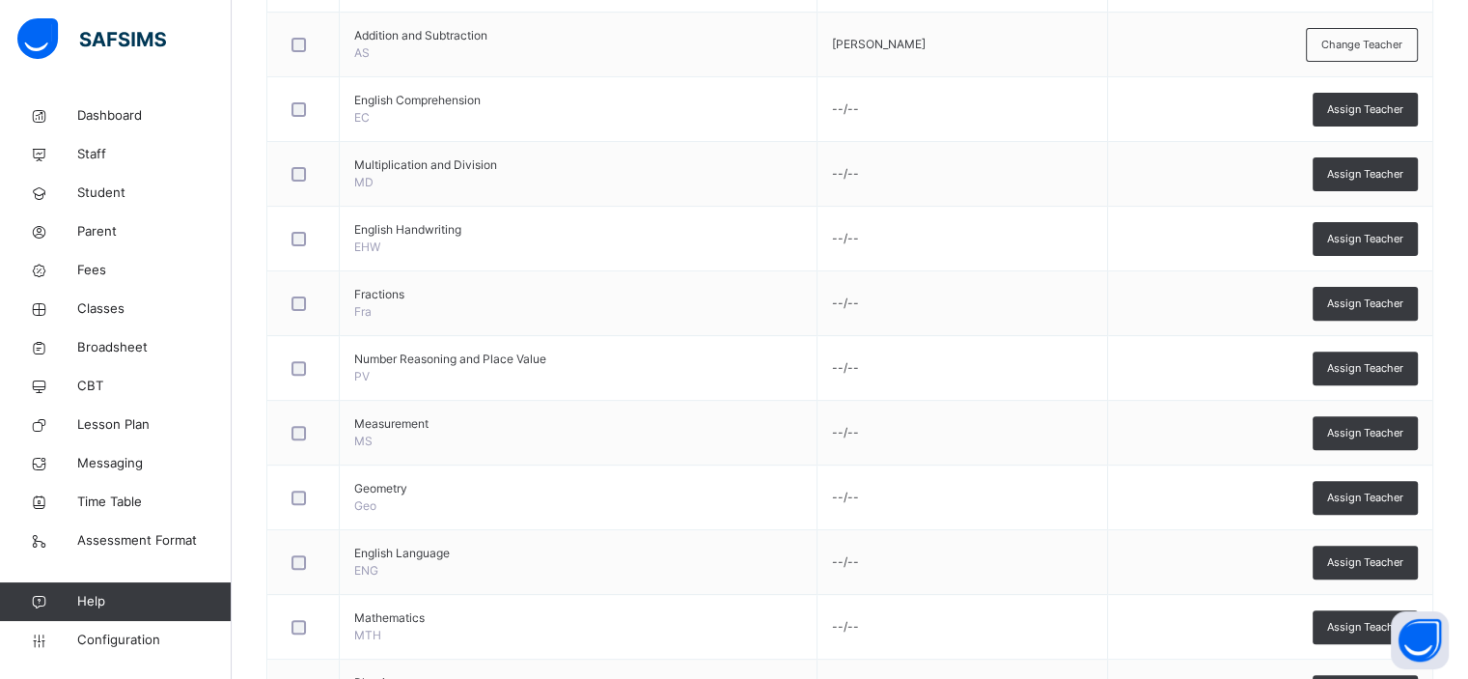
scroll to position [0, 0]
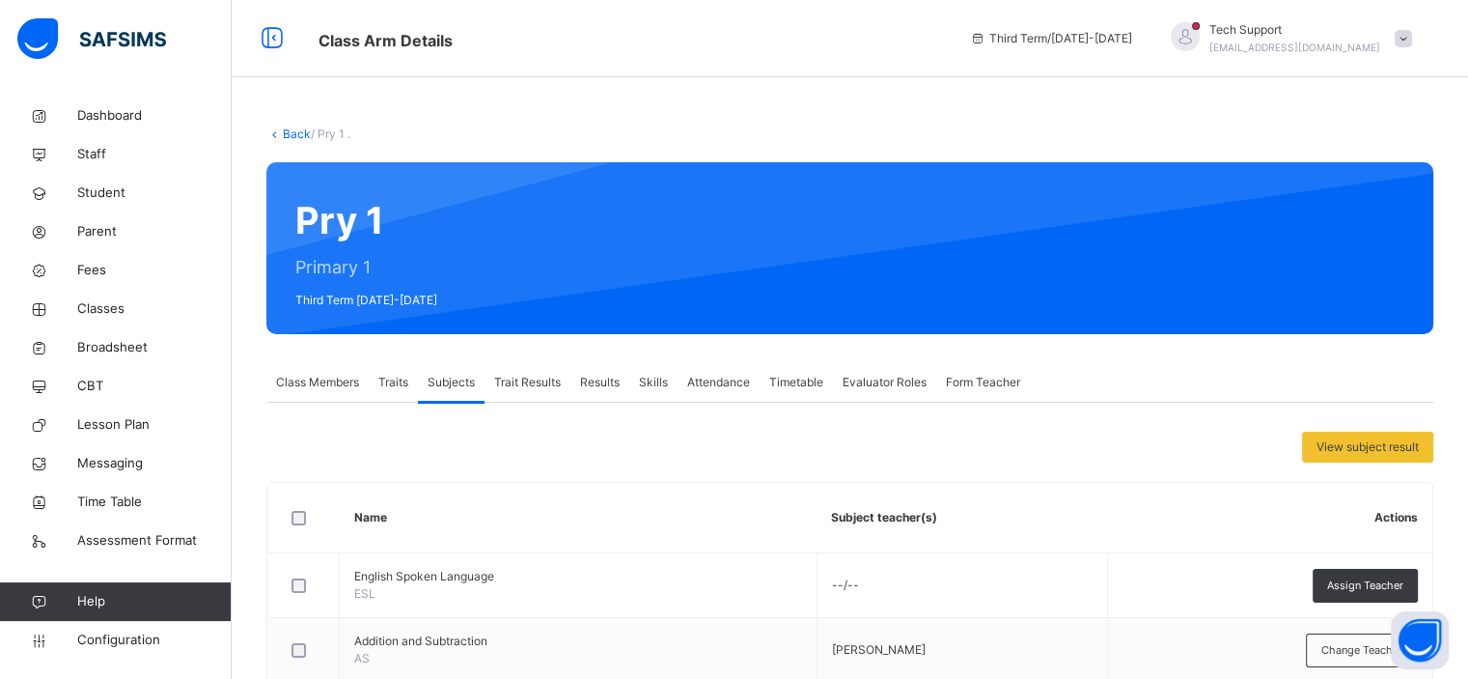
click at [286, 135] on link "Back" at bounding box center [297, 133] width 28 height 14
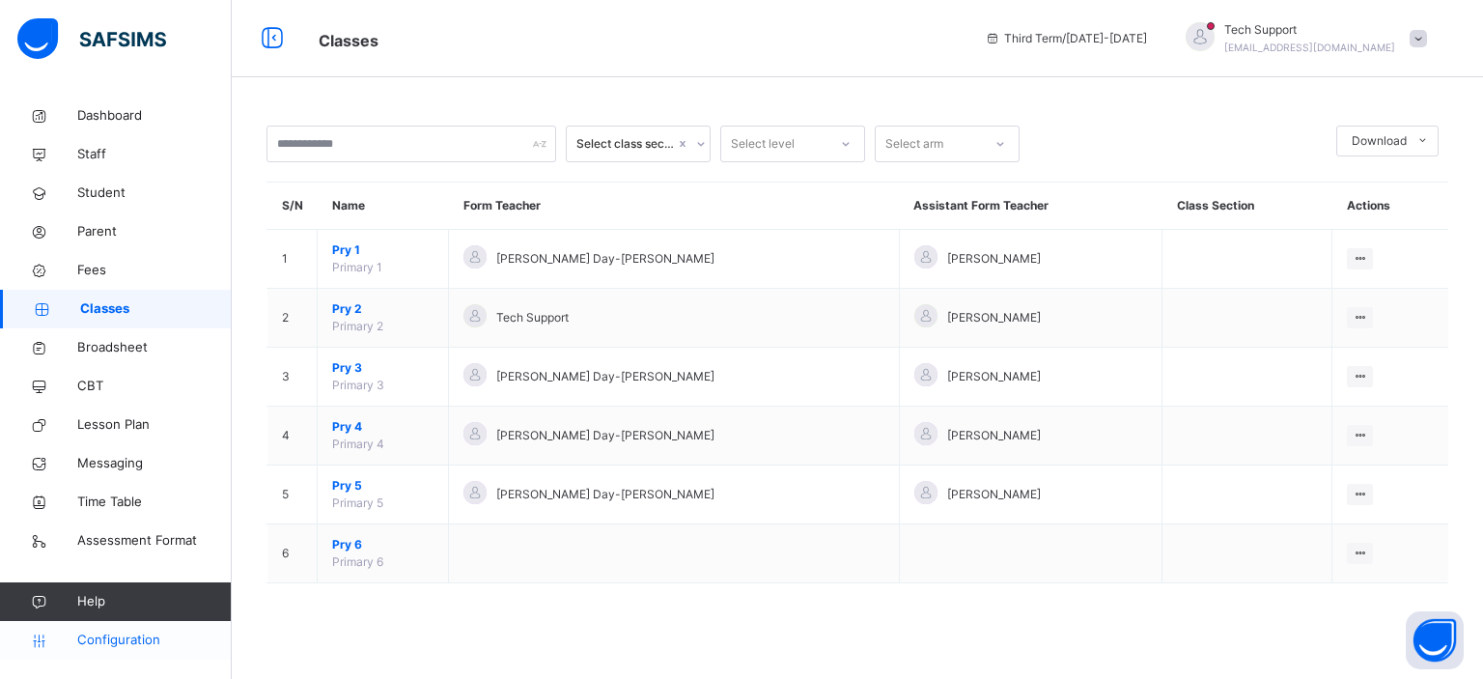
click at [158, 640] on span "Configuration" at bounding box center [154, 639] width 154 height 19
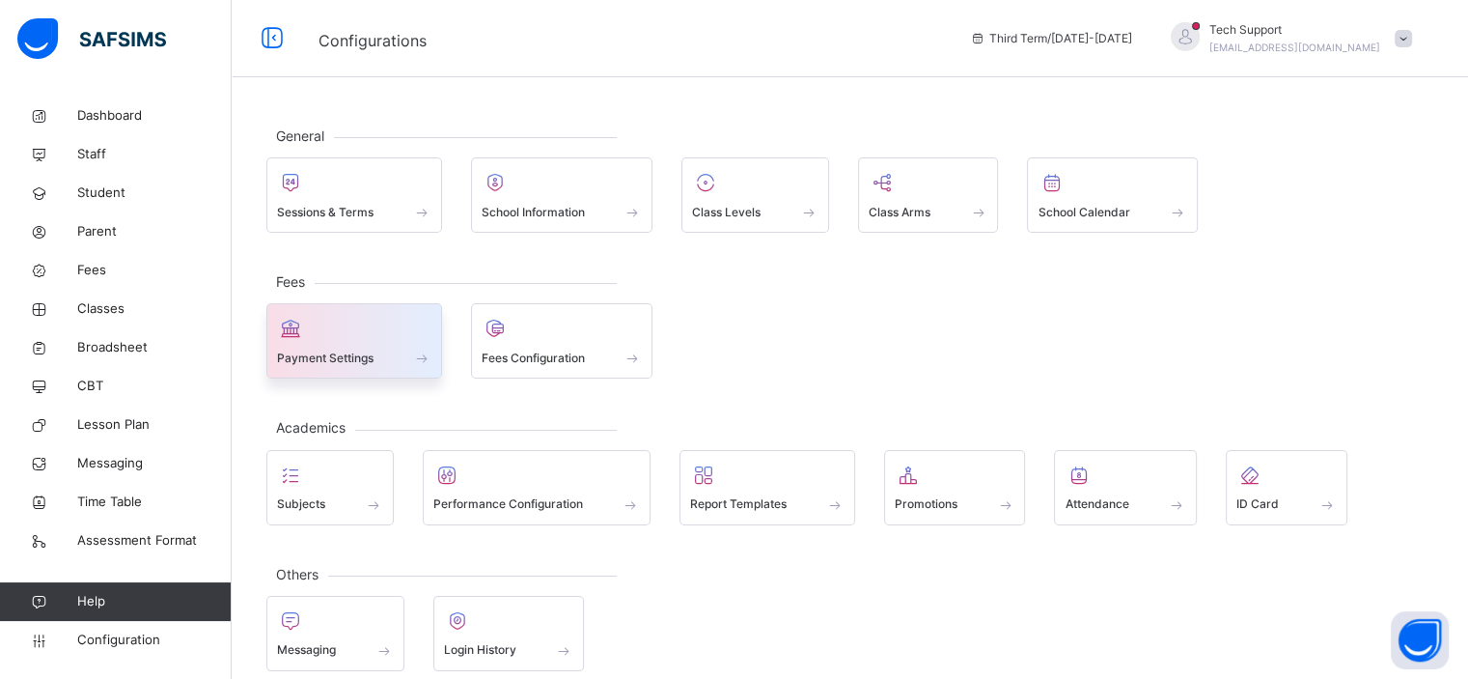
click at [377, 366] on div "Payment Settings" at bounding box center [354, 358] width 154 height 20
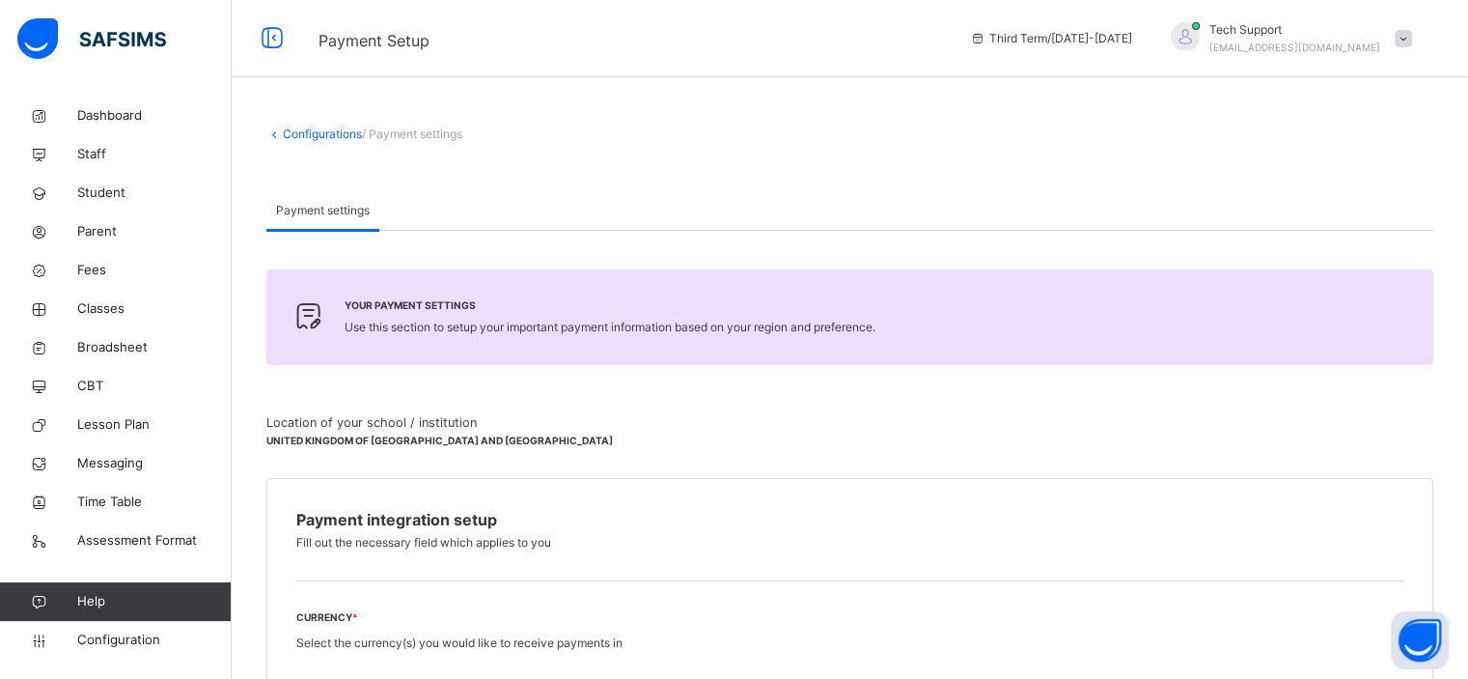
click at [321, 134] on link "Configurations" at bounding box center [322, 133] width 79 height 14
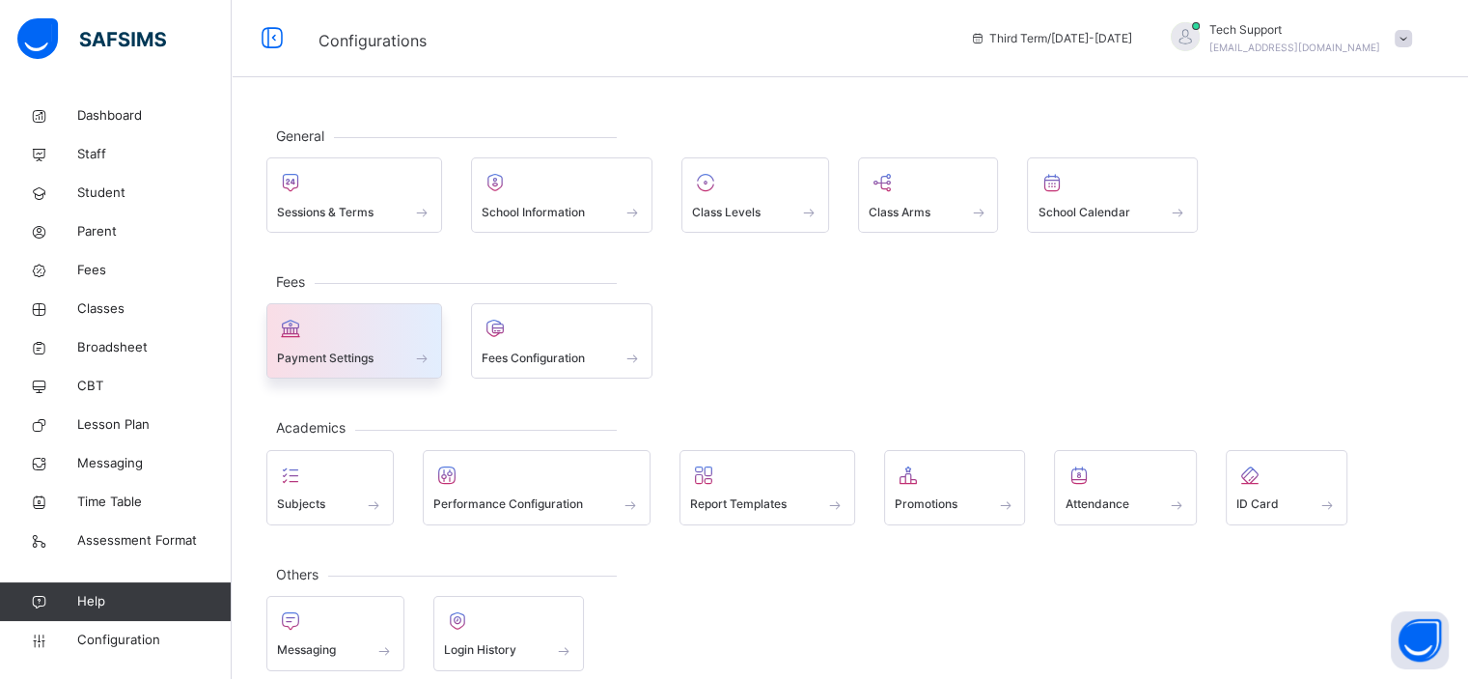
click at [360, 331] on div at bounding box center [354, 328] width 154 height 29
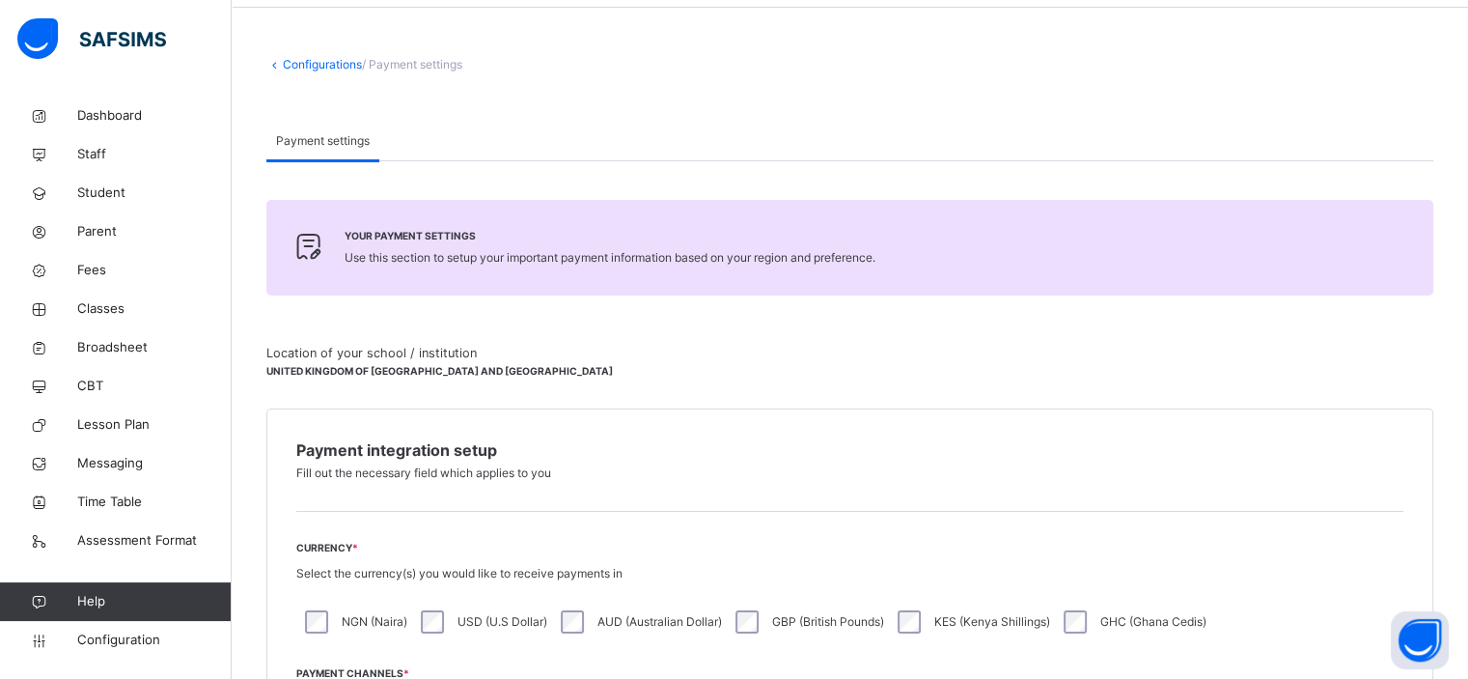
scroll to position [61, 0]
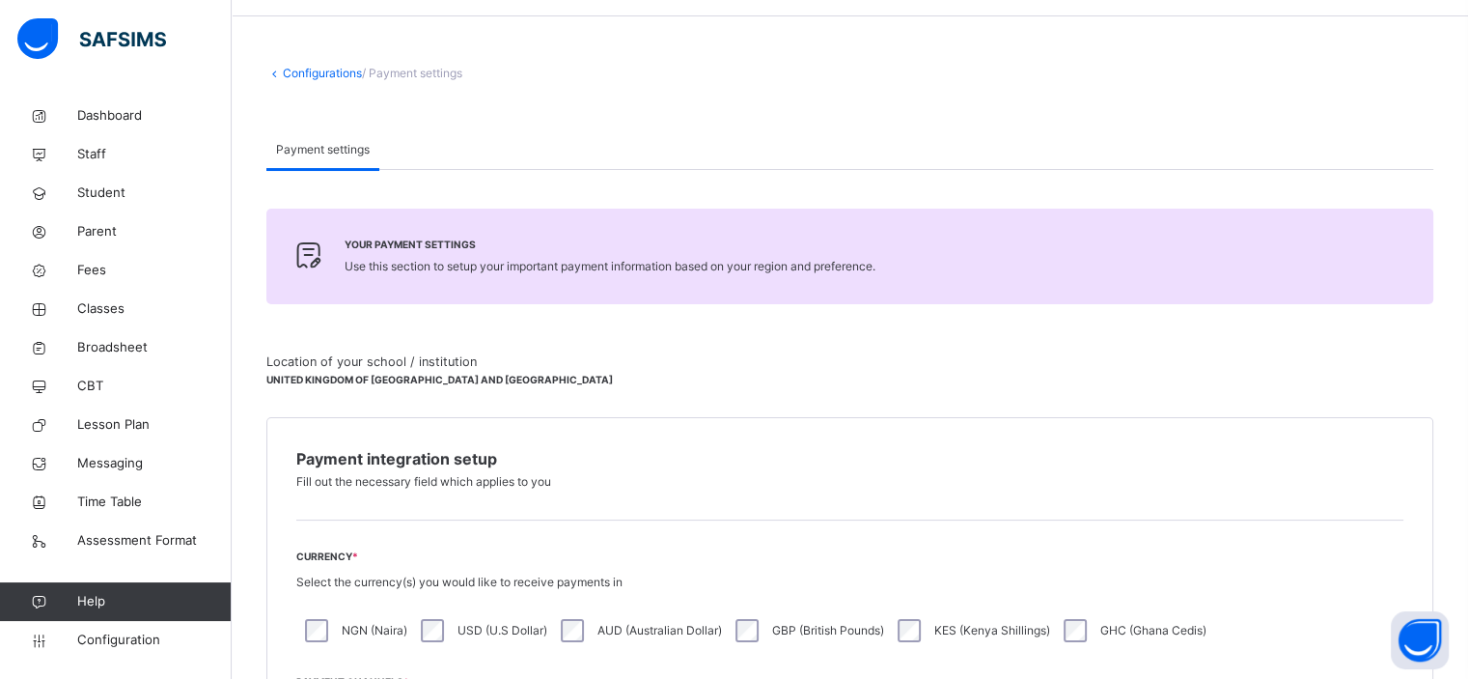
click at [309, 78] on link "Configurations" at bounding box center [322, 73] width 79 height 14
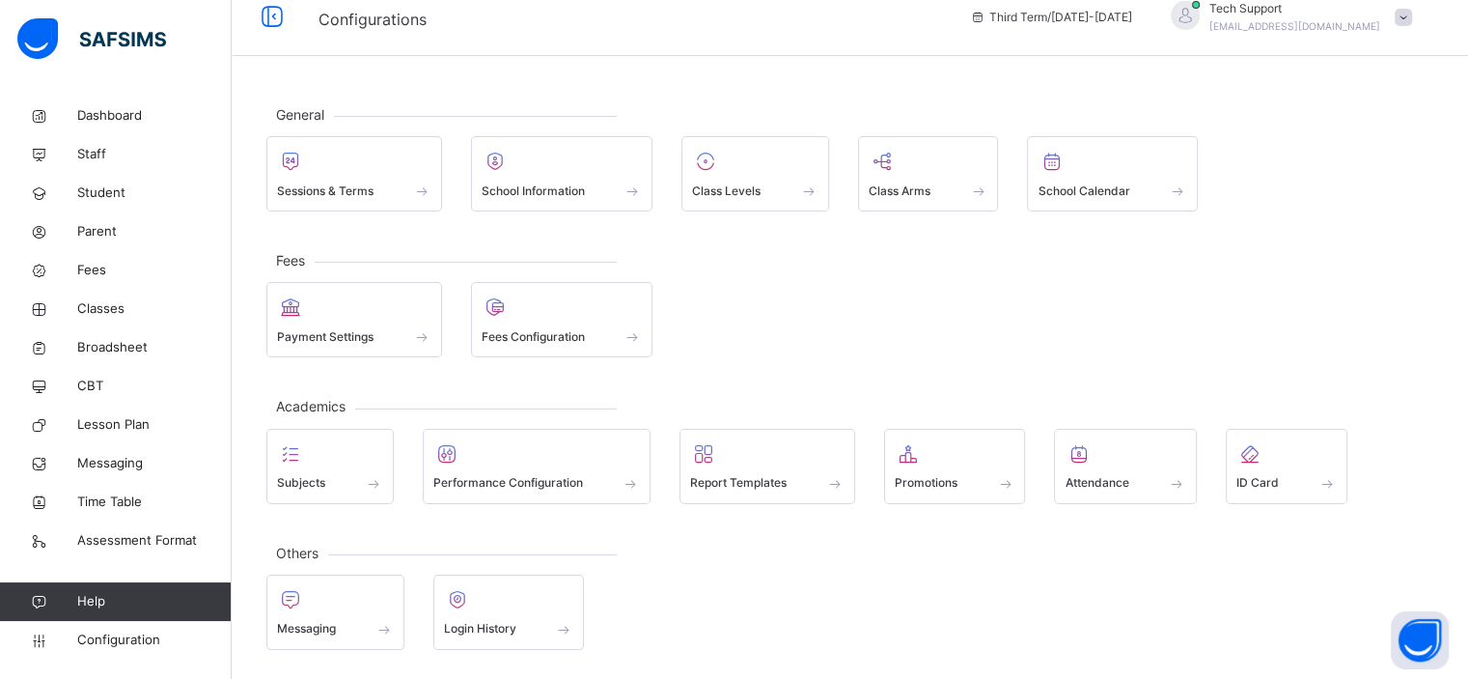
scroll to position [17, 0]
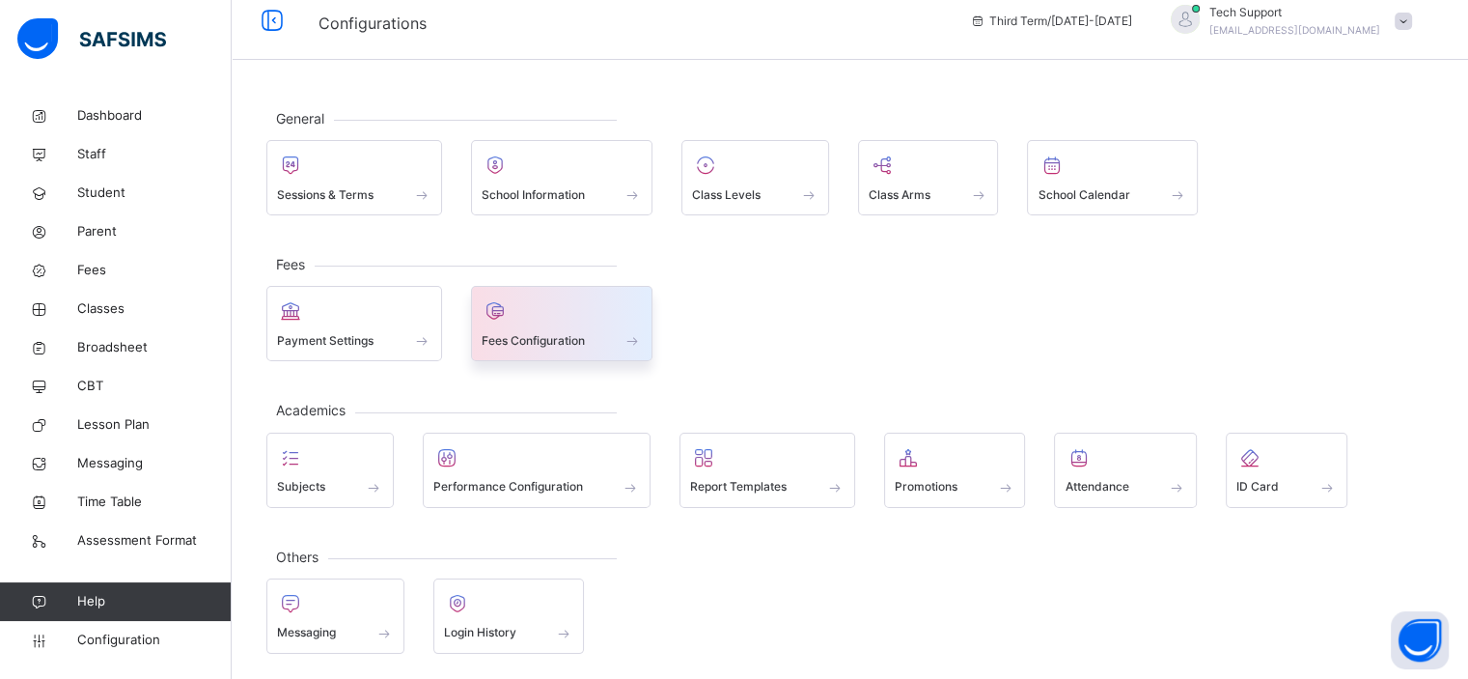
click at [552, 316] on div at bounding box center [562, 310] width 161 height 29
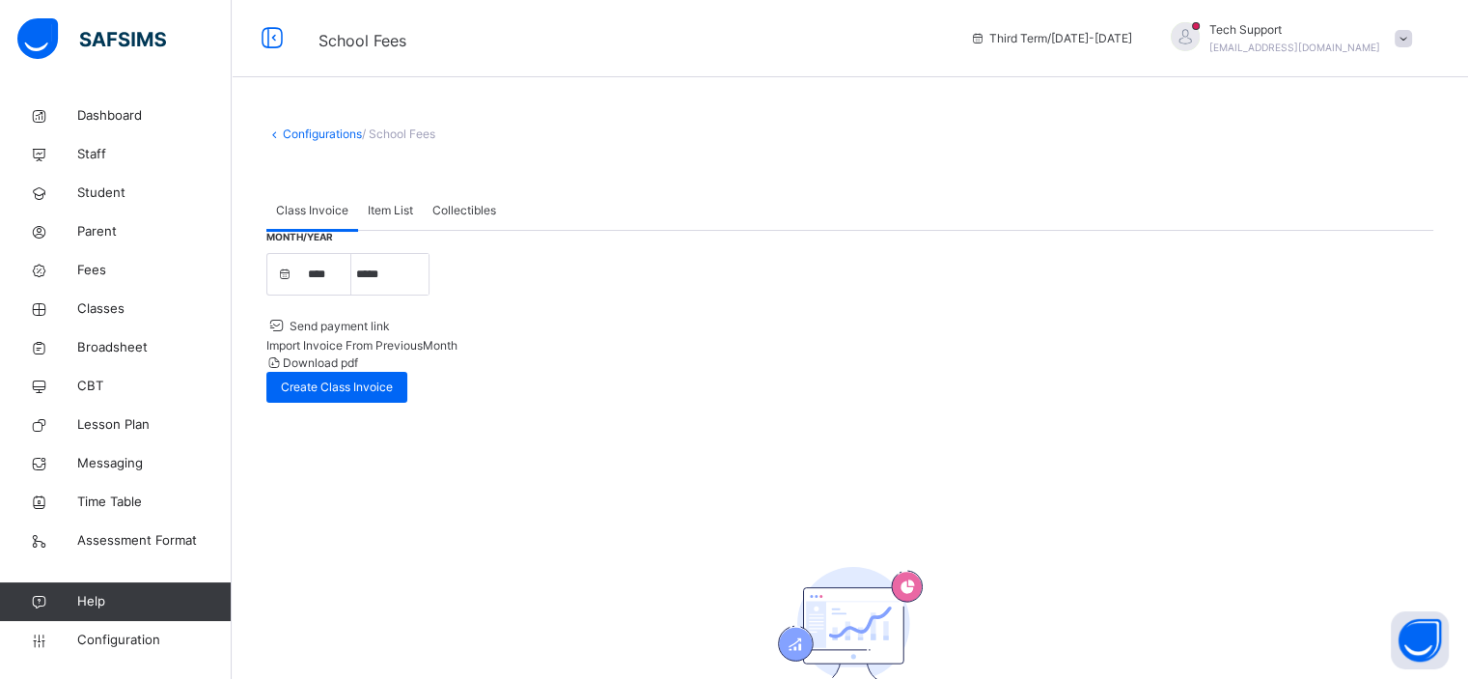
click at [382, 211] on span "Item List" at bounding box center [390, 210] width 45 height 17
click at [463, 215] on span "Collectibles" at bounding box center [465, 210] width 64 height 17
click at [343, 209] on span "Class Invoice" at bounding box center [312, 210] width 72 height 17
click at [391, 211] on span "Item List" at bounding box center [390, 210] width 45 height 17
click at [452, 207] on span "Collectibles" at bounding box center [465, 210] width 64 height 17
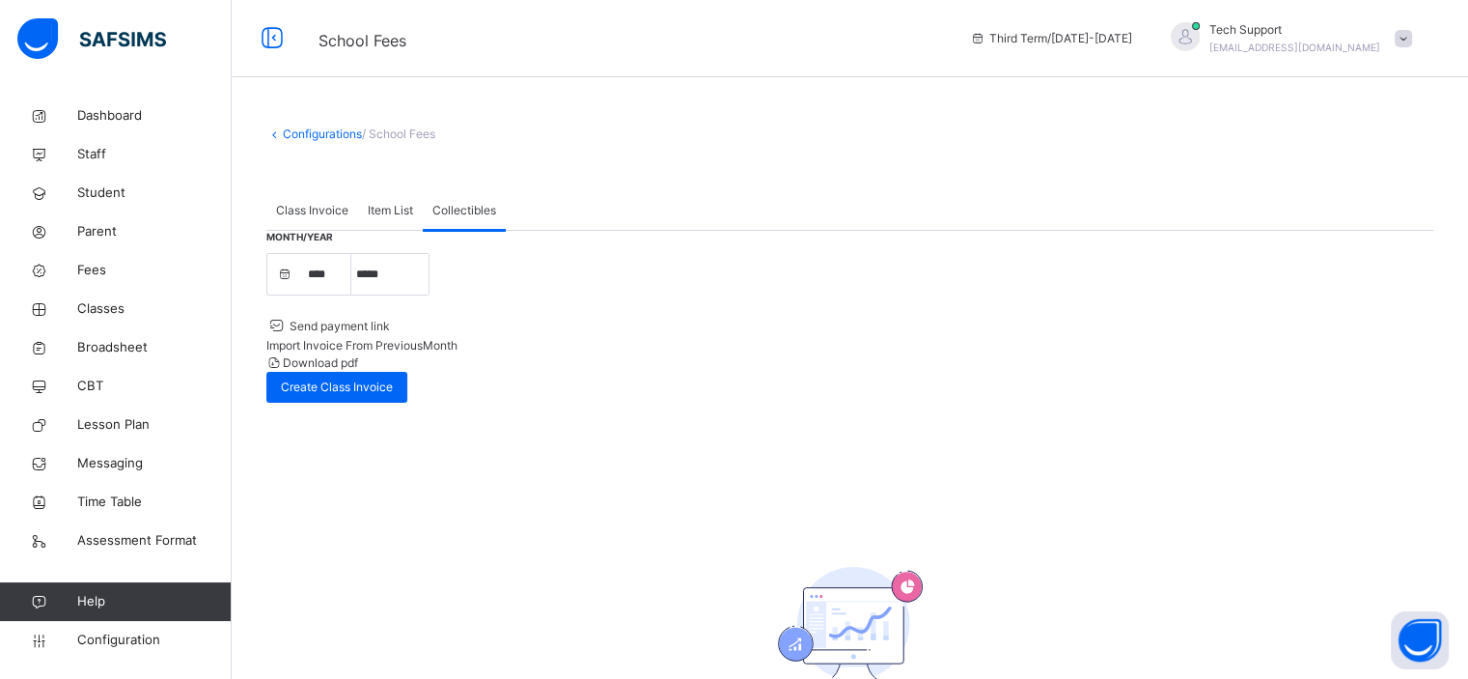
click at [388, 209] on span "Item List" at bounding box center [390, 210] width 45 height 17
click at [349, 215] on div "Class Invoice" at bounding box center [312, 210] width 92 height 39
